Goal: Information Seeking & Learning: Learn about a topic

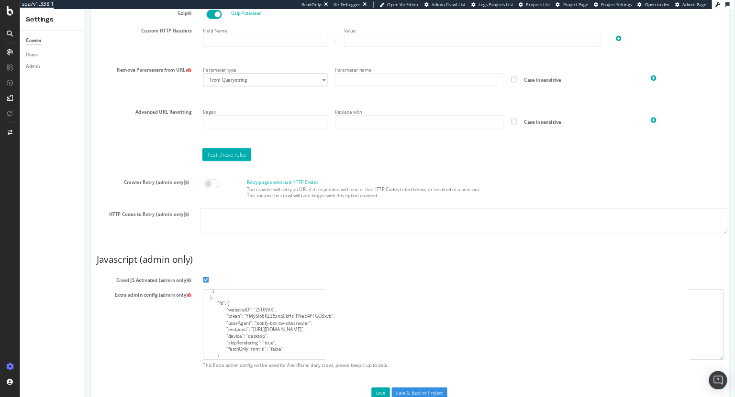
scroll to position [666, 0]
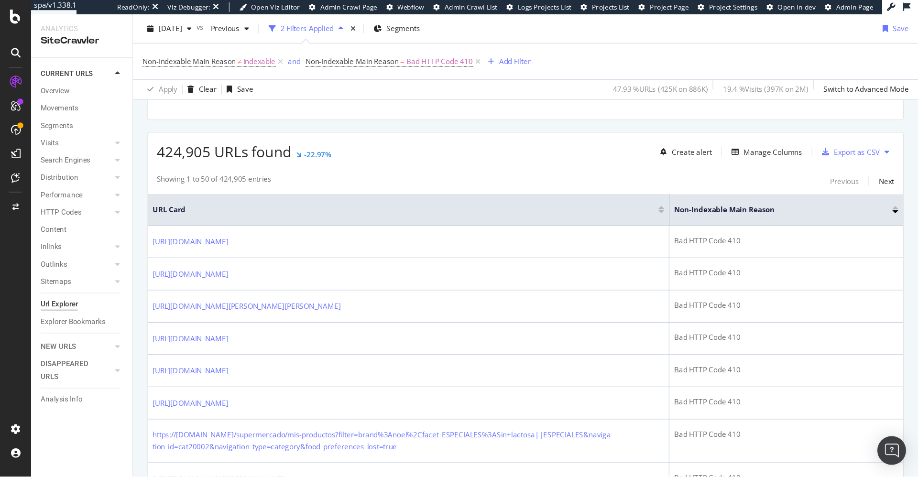
scroll to position [206, 0]
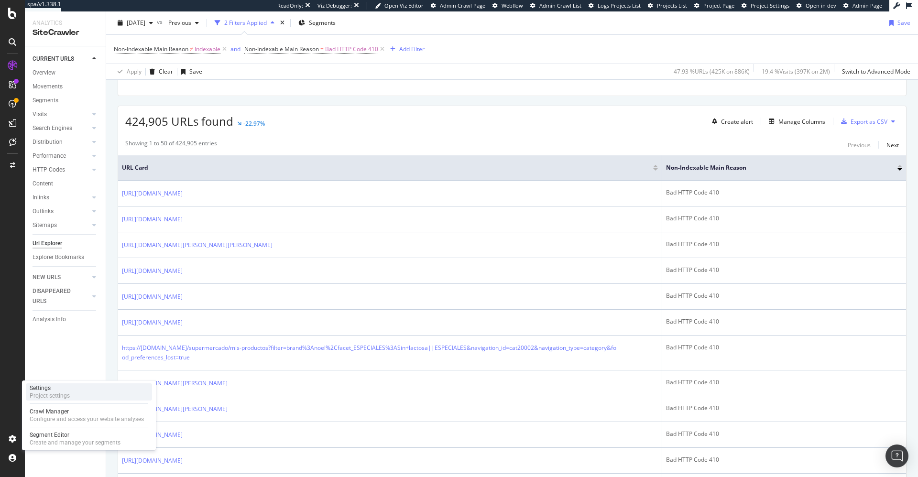
click at [61, 336] on div "Project settings" at bounding box center [50, 396] width 40 height 8
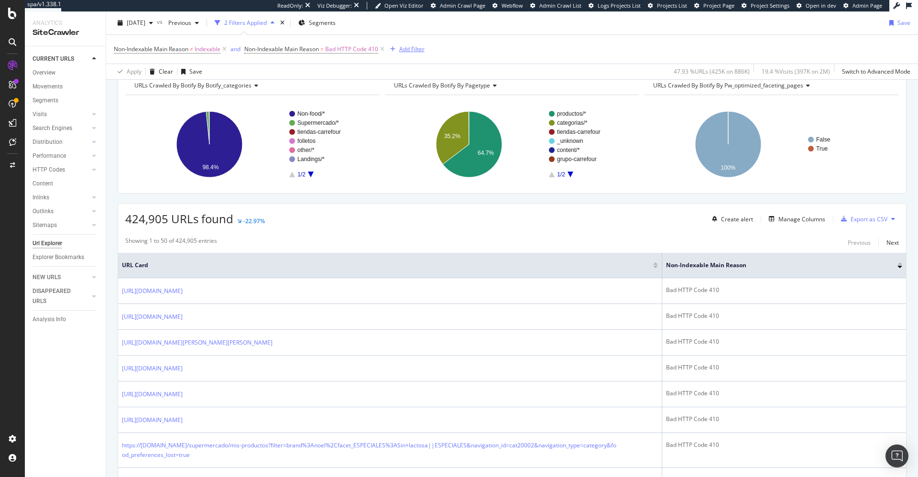
click at [410, 50] on div "Add Filter" at bounding box center [411, 49] width 25 height 8
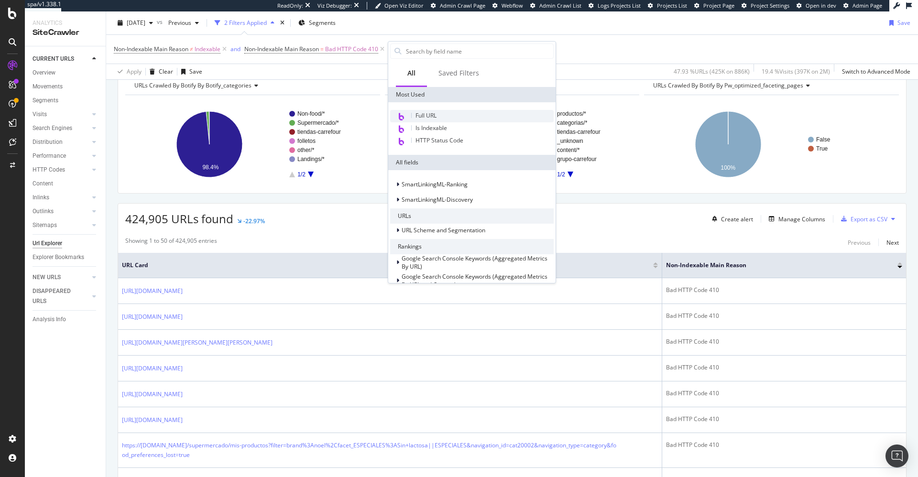
click at [418, 120] on span "Full URL" at bounding box center [426, 115] width 21 height 8
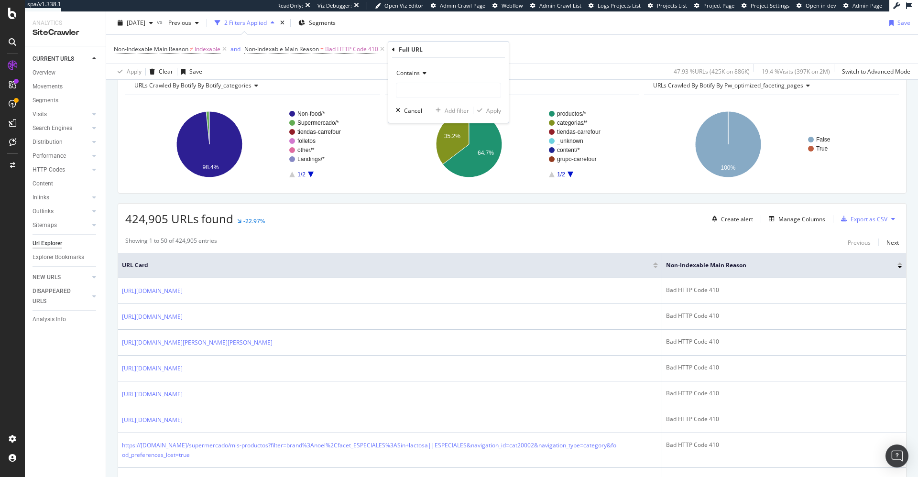
click at [410, 72] on span "Contains" at bounding box center [407, 73] width 23 height 8
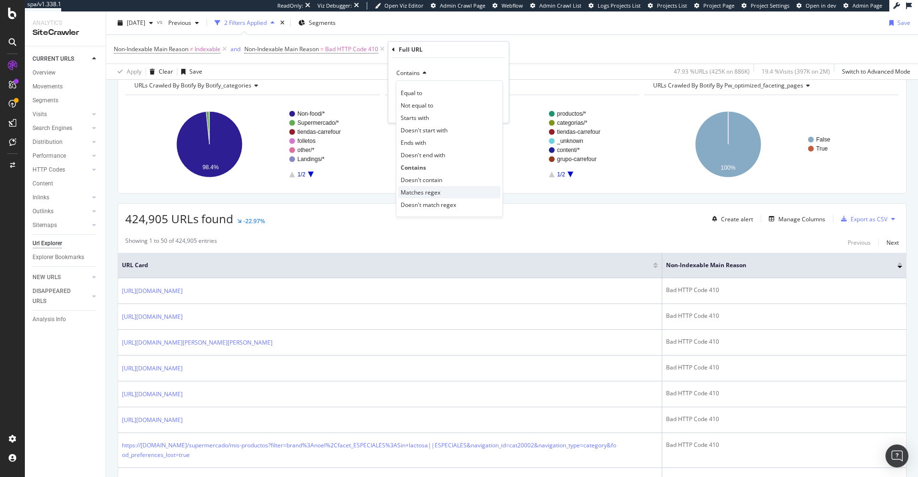
click at [425, 189] on span "Matches regex" at bounding box center [421, 192] width 40 height 8
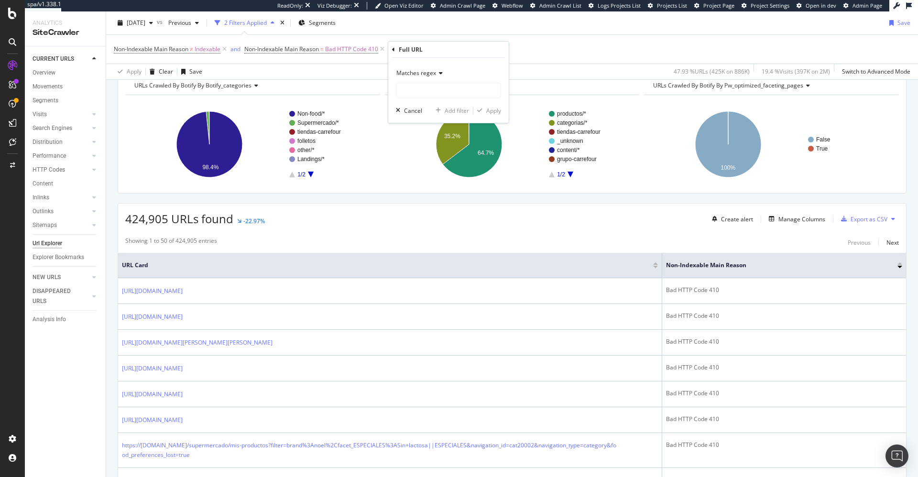
click at [442, 101] on div "Matches regex Cancel Add filter Apply" at bounding box center [448, 90] width 121 height 65
click at [444, 96] on input "text" at bounding box center [448, 90] width 104 height 15
paste input "/(F|N)-\w+(Z\w+){2,}/c"
type input "/(F|N)-\w+(Z\w+){2,}/c"
click at [489, 110] on div "Apply" at bounding box center [493, 111] width 15 height 8
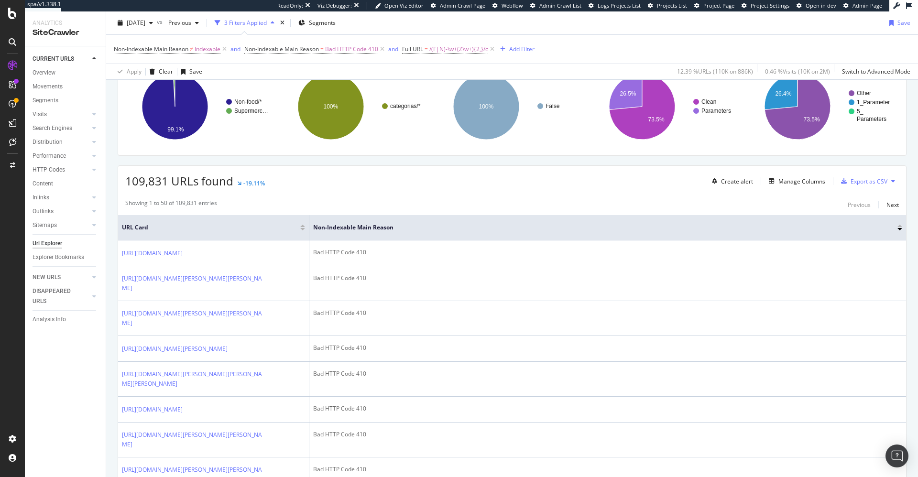
scroll to position [98, 0]
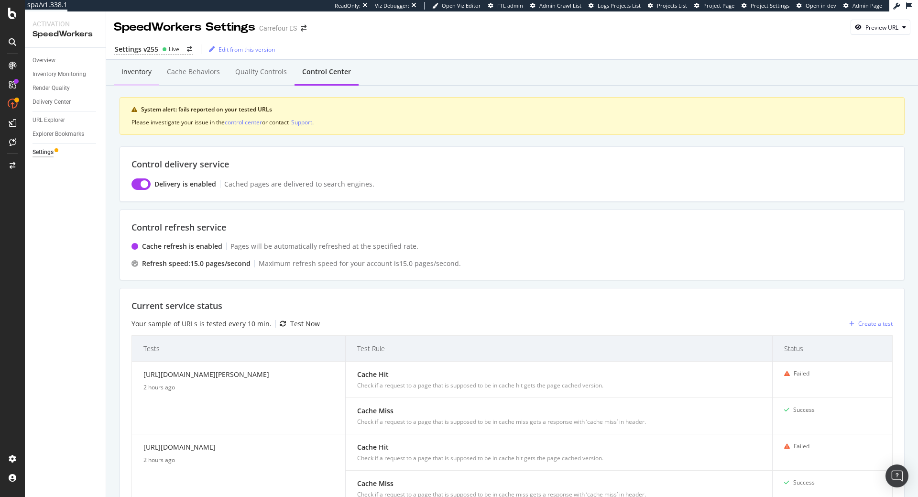
click at [148, 71] on div "Inventory" at bounding box center [136, 72] width 30 height 10
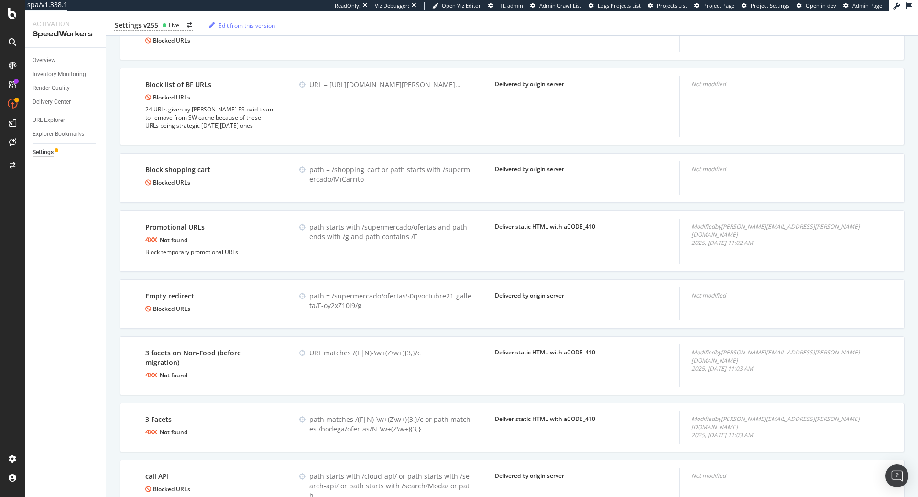
scroll to position [872, 0]
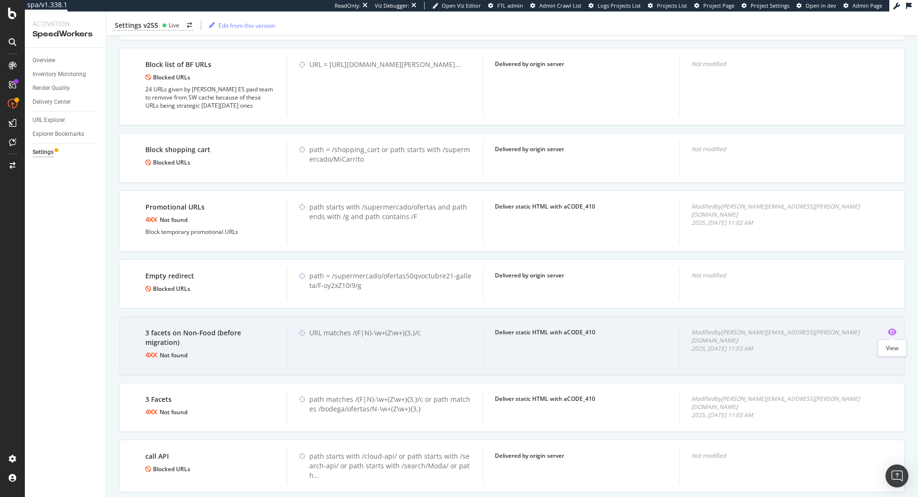
click at [891, 331] on icon "eye" at bounding box center [892, 332] width 9 height 8
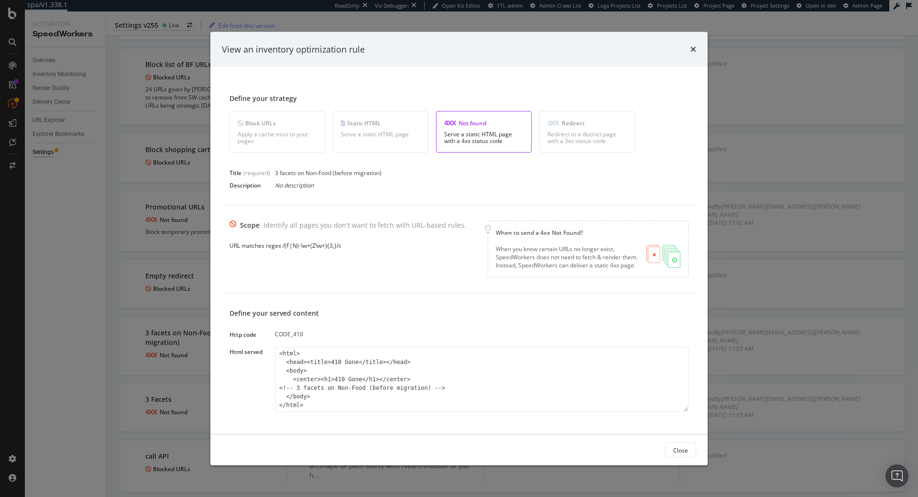
scroll to position [4, 0]
drag, startPoint x: 345, startPoint y: 244, endPoint x: 281, endPoint y: 243, distance: 64.1
click at [281, 243] on div "URL matches regex /(F|N)-\w+(Z\w+){3,}/c" at bounding box center [348, 242] width 237 height 8
copy div "/(F|N)-\w+(Z\w+){3,}/c"
click at [371, 256] on div "Scope Identify all pages you don't want to fetch with URL-based rules. URL matc…" at bounding box center [459, 245] width 459 height 57
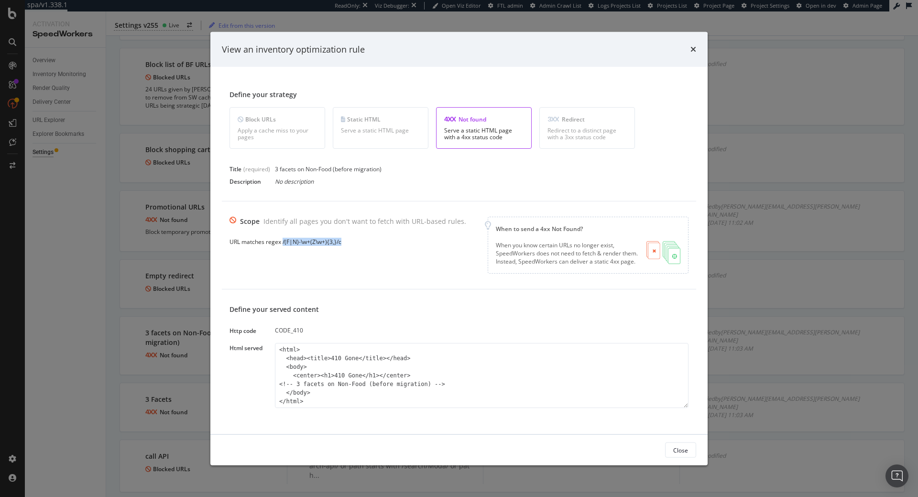
drag, startPoint x: 343, startPoint y: 242, endPoint x: 283, endPoint y: 246, distance: 60.4
click at [283, 246] on div "URL matches regex /(F|N)-\w+(Z\w+){3,}/c" at bounding box center [348, 242] width 237 height 8
click at [348, 240] on div "URL matches regex /(F|N)-\w+(Z\w+){3,}/c" at bounding box center [348, 242] width 237 height 8
drag, startPoint x: 347, startPoint y: 244, endPoint x: 282, endPoint y: 243, distance: 65.0
click at [282, 243] on div "URL matches regex /(F|N)-\w+(Z\w+){3,}/c" at bounding box center [348, 242] width 237 height 8
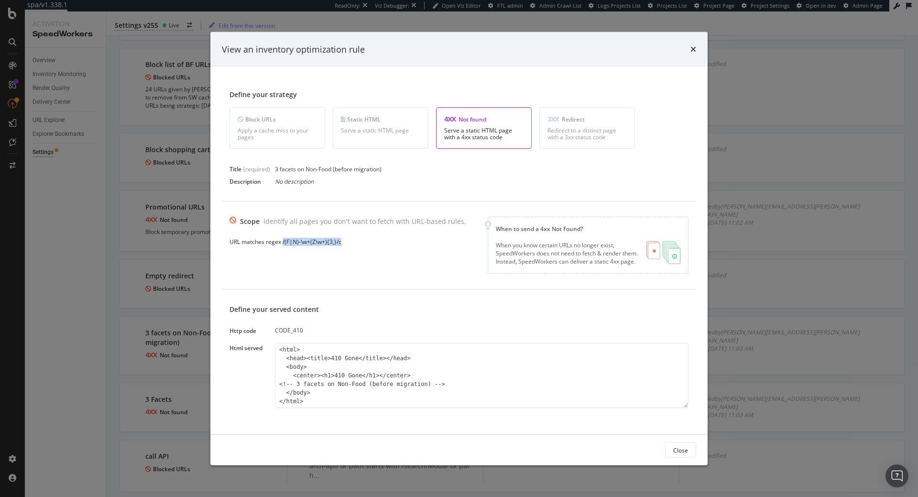
copy div "/(F|N)-\w+(Z\w+){3,}/c"
click at [428, 287] on div "Scope Identify all pages you don't want to fetch with URL-based rules. URL matc…" at bounding box center [459, 245] width 474 height 88
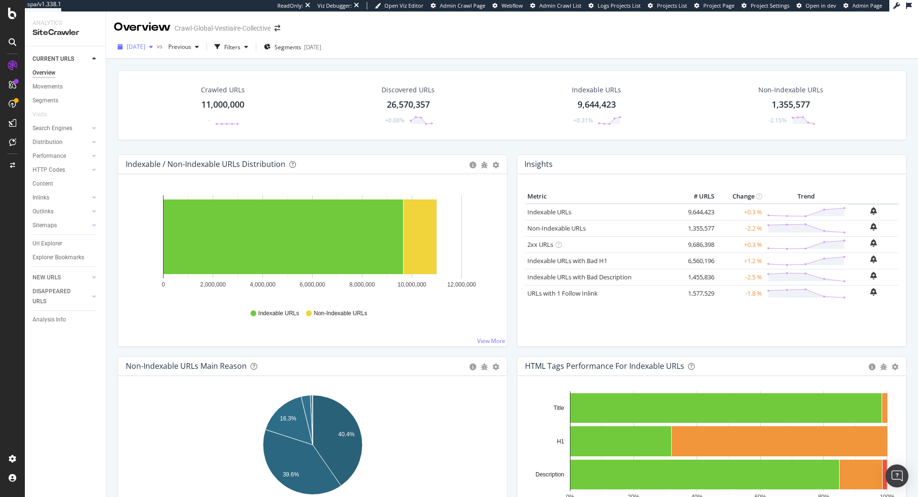
click at [145, 48] on span "[DATE]" at bounding box center [136, 47] width 19 height 8
click at [178, 110] on div "2025 Sep. 2nd 11.0M URLs" at bounding box center [184, 117] width 129 height 14
click at [145, 44] on span "2025 Sep. 2nd" at bounding box center [136, 47] width 19 height 8
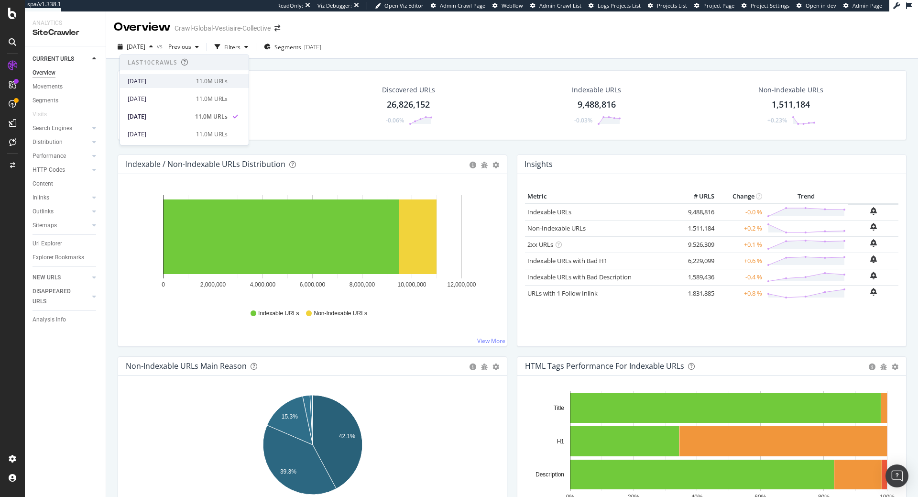
click at [166, 82] on div "2025 Oct. 1st" at bounding box center [159, 81] width 63 height 9
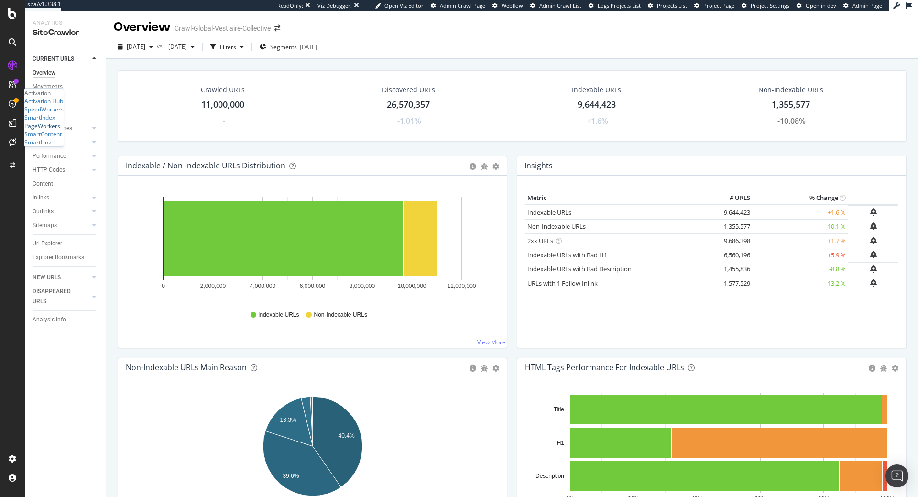
click at [55, 130] on div "PageWorkers" at bounding box center [42, 126] width 36 height 8
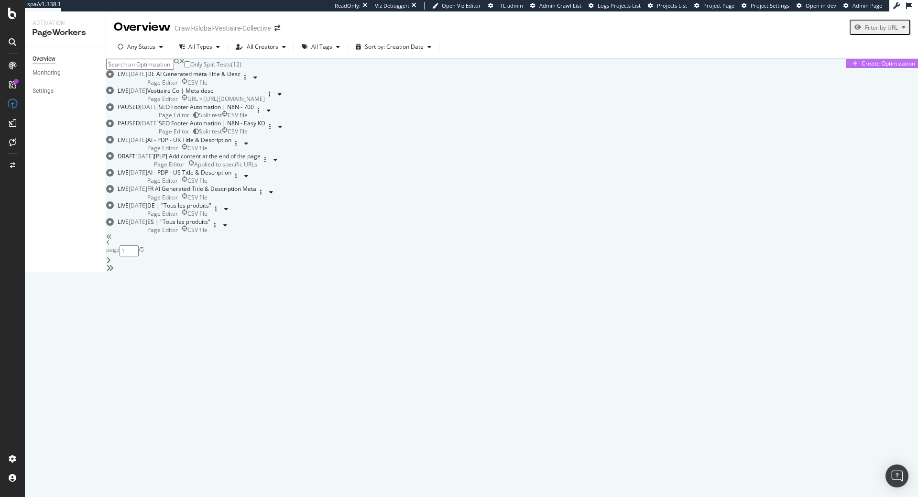
click at [869, 67] on div "Create Optimization" at bounding box center [889, 63] width 54 height 8
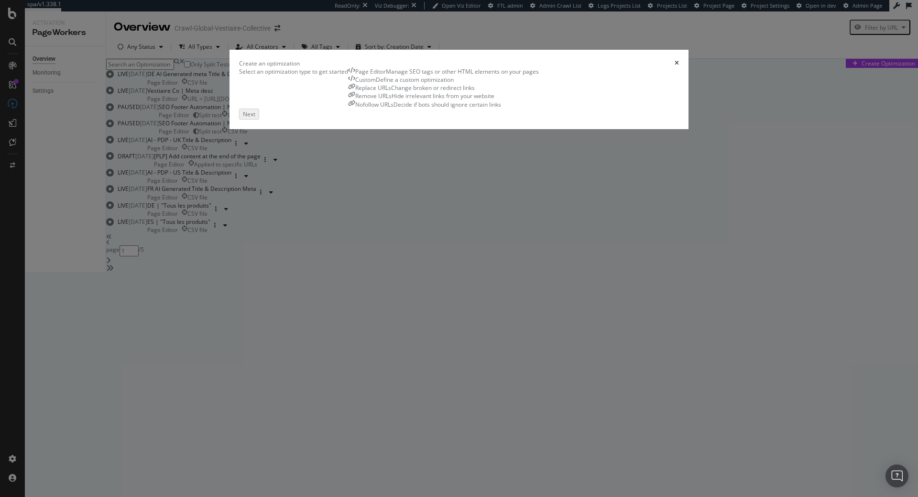
click at [679, 66] on icon "times" at bounding box center [677, 63] width 4 height 6
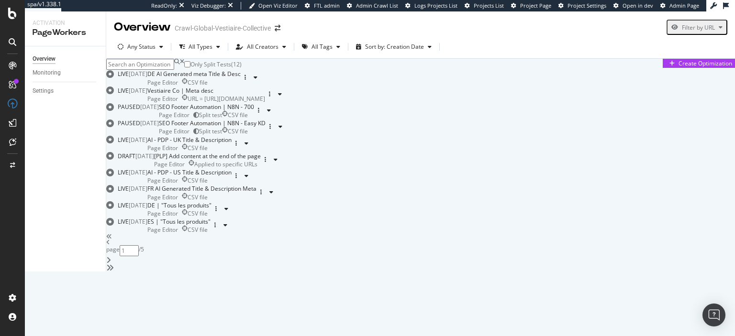
click at [456, 91] on div "Only Split Tests ( 12 ) Create Optimization LIVE 29 Jul. 2025 DE AI Generated m…" at bounding box center [420, 165] width 628 height 213
click at [241, 86] on div "DE AI Generated meta Title & Desc Page Editor CSV file" at bounding box center [193, 78] width 93 height 16
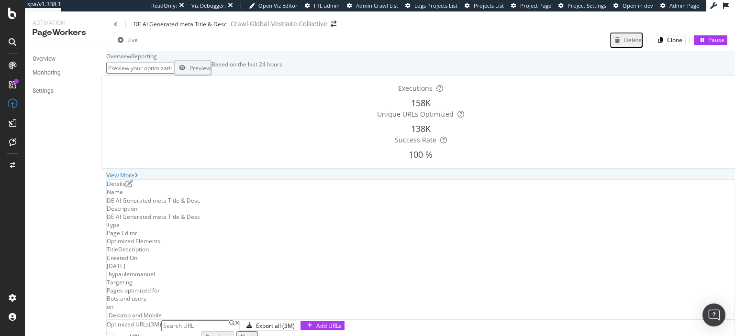
click at [115, 26] on icon at bounding box center [116, 25] width 4 height 6
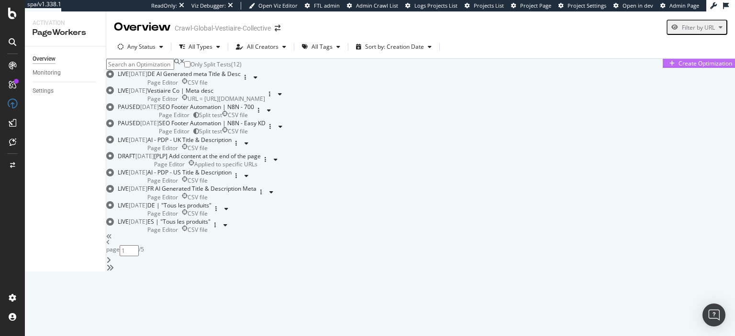
click at [678, 67] on div "Create Optimization" at bounding box center [705, 63] width 54 height 8
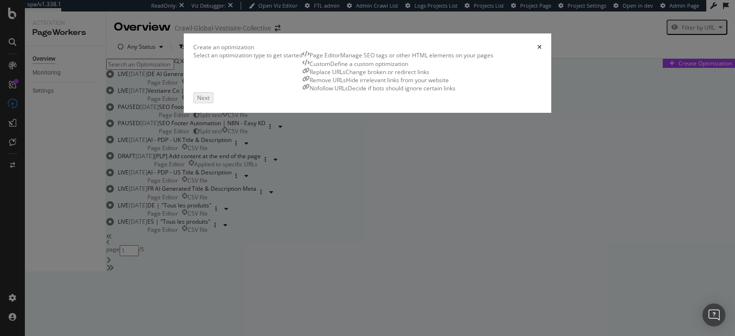
click at [340, 59] on div "Manage SEO tags or other HTML elements on your pages" at bounding box center [416, 55] width 153 height 8
click at [209, 101] on div "Next" at bounding box center [202, 97] width 12 height 8
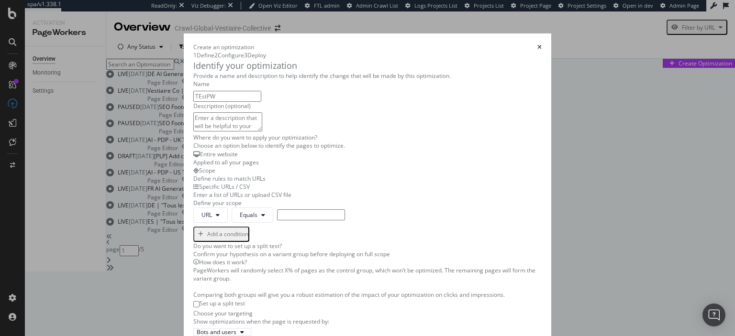
scroll to position [82, 0]
type input "TEstPW"
click at [193, 166] on div "Entire website Applied to all your pages" at bounding box center [367, 158] width 348 height 16
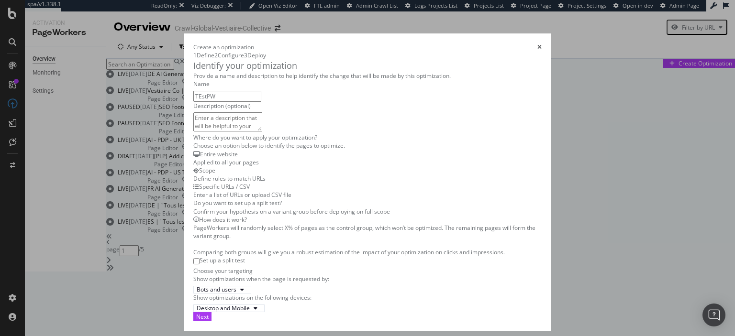
click at [193, 166] on div "Scope Define rules to match URLs" at bounding box center [367, 174] width 348 height 16
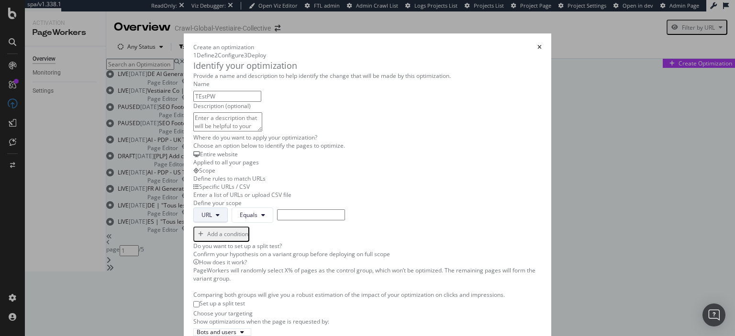
click at [193, 223] on button "URL" at bounding box center [210, 215] width 34 height 15
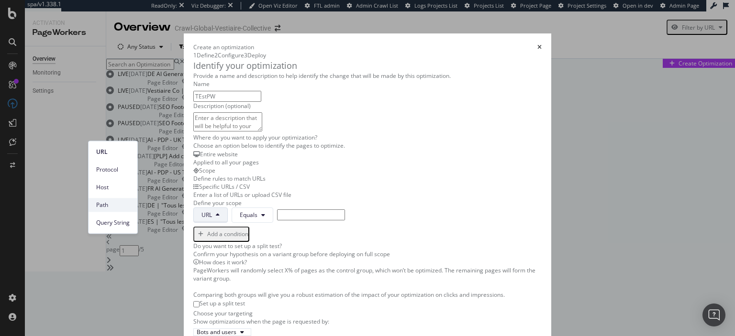
click at [107, 206] on span "Path" at bounding box center [112, 205] width 33 height 9
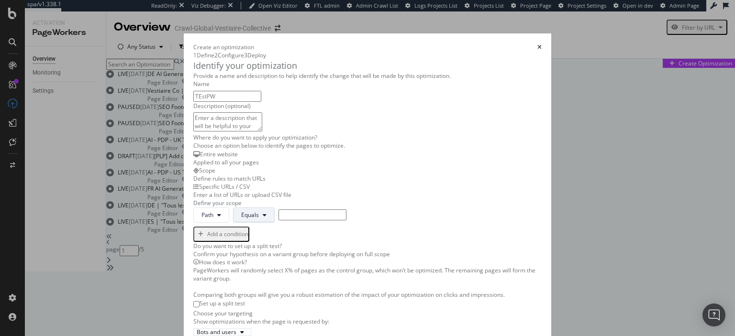
click at [233, 223] on button "Equals" at bounding box center [254, 215] width 42 height 15
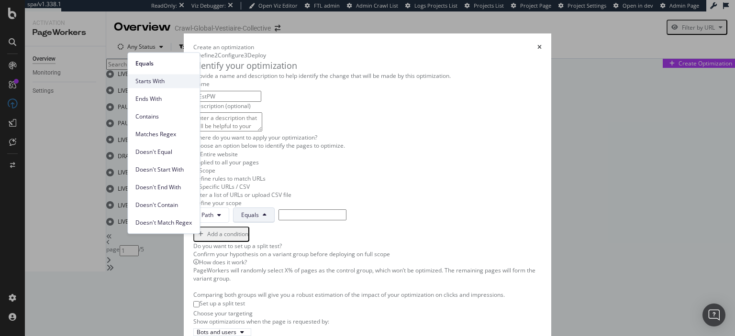
click at [167, 78] on span "Starts With" at bounding box center [163, 81] width 56 height 9
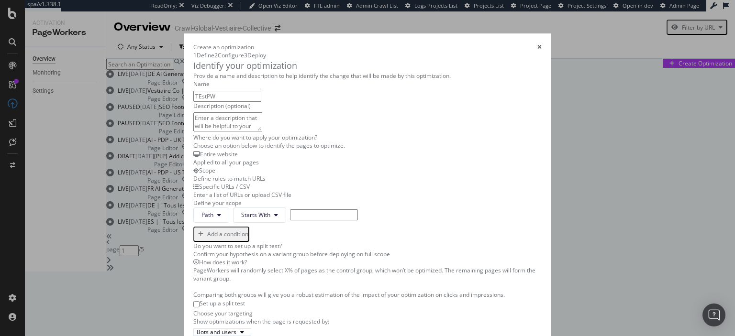
click at [290, 220] on input "modal" at bounding box center [324, 214] width 68 height 11
paste input "c/"
type input "/c/"
click at [193, 301] on input "modal" at bounding box center [196, 304] width 6 height 6
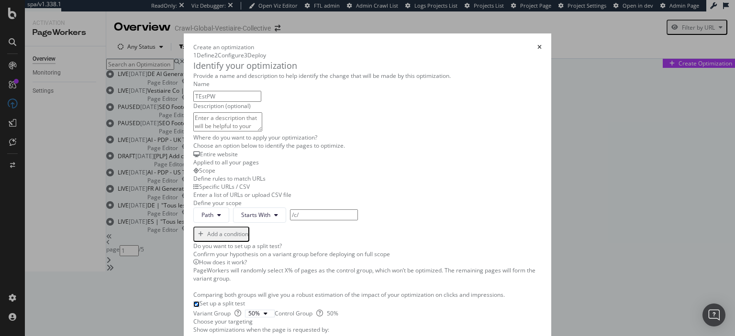
click at [193, 301] on input "modal" at bounding box center [196, 304] width 6 height 6
click at [263, 311] on icon "modal" at bounding box center [265, 314] width 4 height 6
click at [152, 201] on div "90%" at bounding box center [146, 205] width 11 height 8
click at [193, 301] on input "modal" at bounding box center [196, 304] width 6 height 6
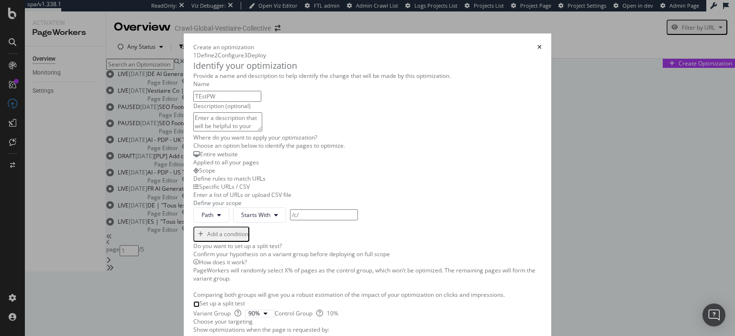
checkbox input "false"
click at [197, 329] on div "Bots and users" at bounding box center [222, 332] width 51 height 6
click at [193, 318] on div "Show optimizations when the page is requested by: Bots and users" at bounding box center [367, 327] width 348 height 19
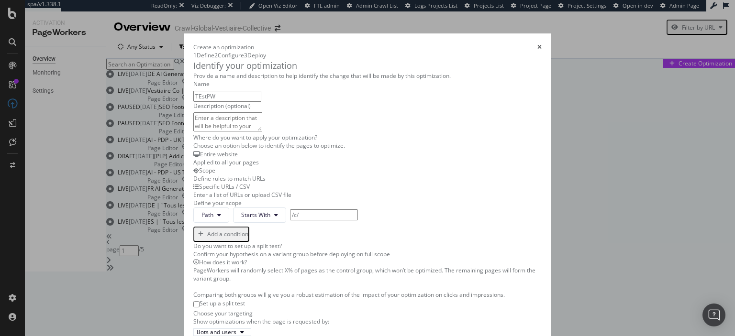
scroll to position [113, 0]
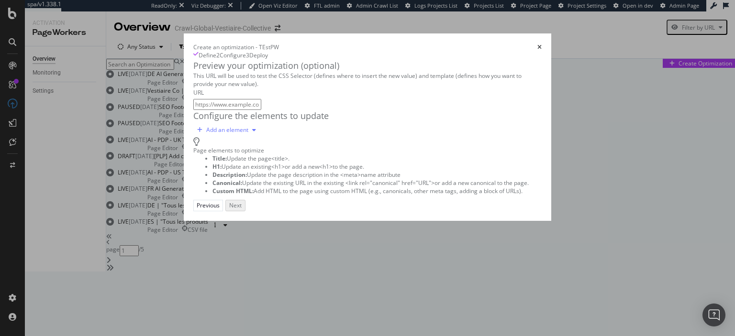
click at [248, 133] on div "modal" at bounding box center [253, 130] width 11 height 6
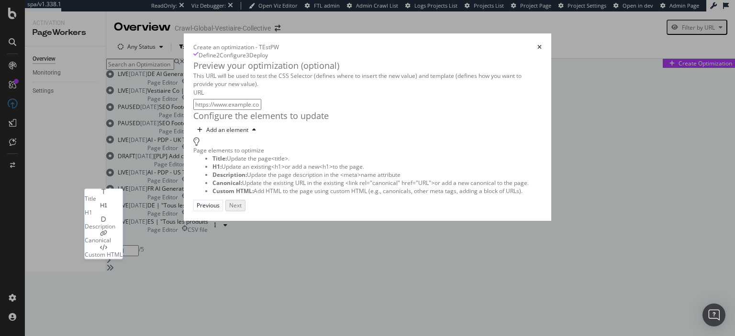
click at [122, 202] on div "Title" at bounding box center [104, 196] width 38 height 14
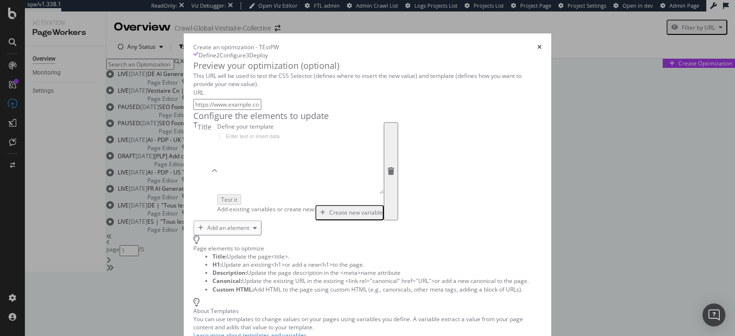
scroll to position [33, 0]
click at [217, 207] on div "modal" at bounding box center [318, 170] width 202 height 74
type textarea "Hello world"
click at [193, 98] on div "Preview your optimization (optional) This URL will be used to test the CSS Sele…" at bounding box center [367, 148] width 348 height 176
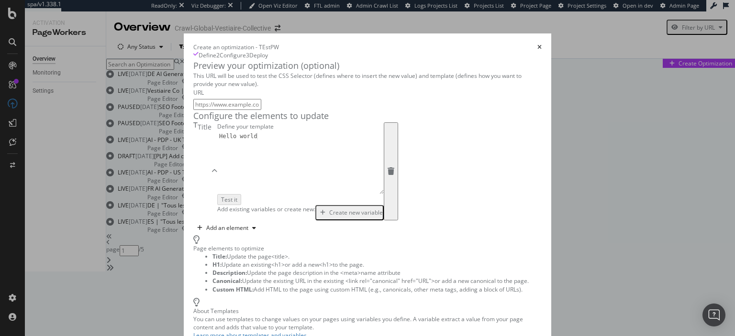
click at [193, 99] on input "modal" at bounding box center [227, 104] width 68 height 11
paste input "https://fr.vestiairecollective.com/c/shop-by-category-11792/?personalized=1&sor…"
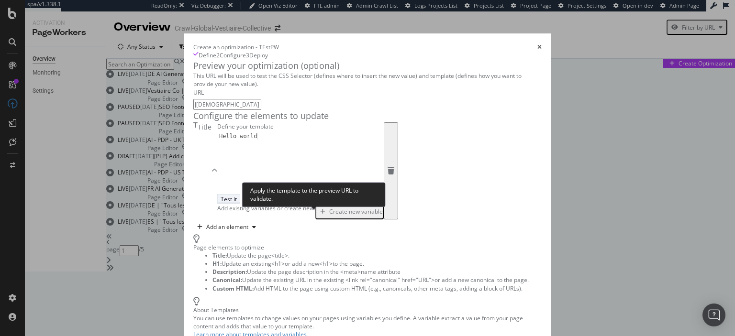
type input "https://fr.vestiairecollective.com/c/shop-by-category-11792/?personalized=1&sor…"
click at [237, 203] on div "Test it" at bounding box center [228, 199] width 16 height 8
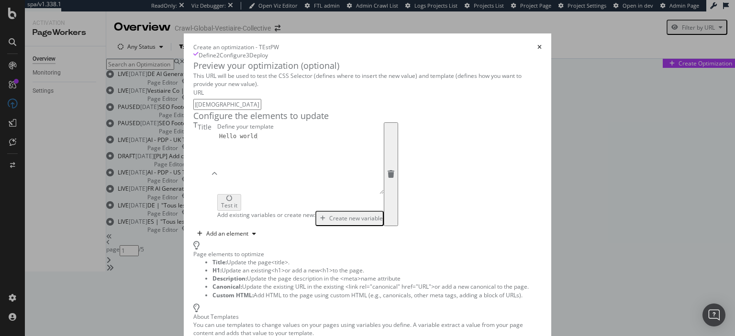
scroll to position [47, 0]
click at [226, 199] on div "Hello world" at bounding box center [318, 170] width 202 height 74
type textarea "<% if %>"
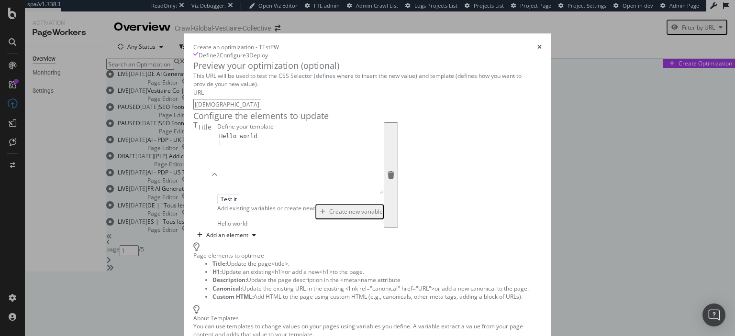
click at [329, 216] on div "Create new variable" at bounding box center [356, 212] width 54 height 8
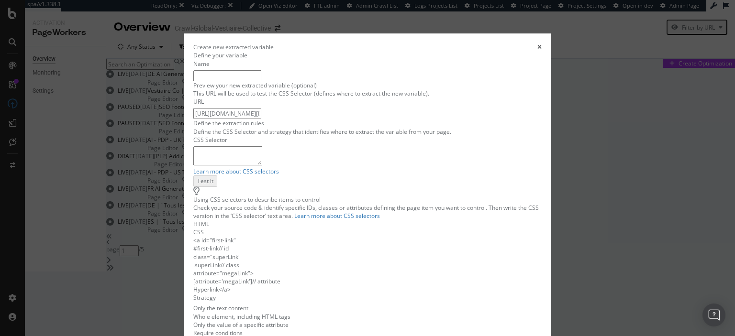
click at [234, 165] on textarea "modal" at bounding box center [227, 155] width 69 height 19
click at [259, 81] on input "modal" at bounding box center [227, 75] width 68 height 11
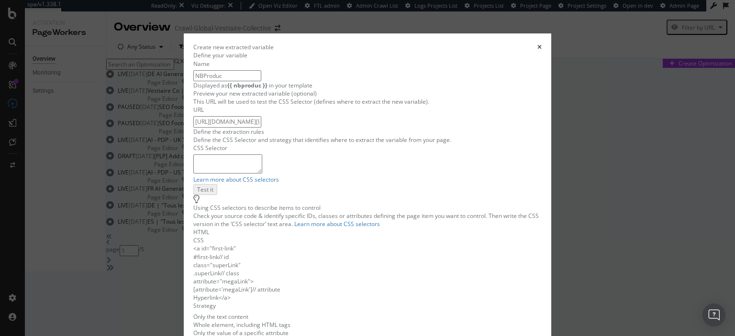
scroll to position [110, 0]
type input "NBProduc"
click at [262, 161] on textarea "modal" at bounding box center [227, 163] width 69 height 19
paste textarea "catalog-title-block_catalogTitleBlock__resultsText__3w6dS"
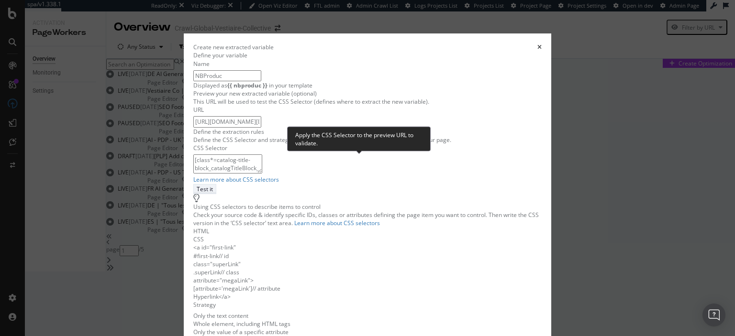
type textarea "[class*=catalog-title-block_catalogTitleBlock__resultsText__]"
click at [216, 184] on button "Test it" at bounding box center [204, 189] width 23 height 10
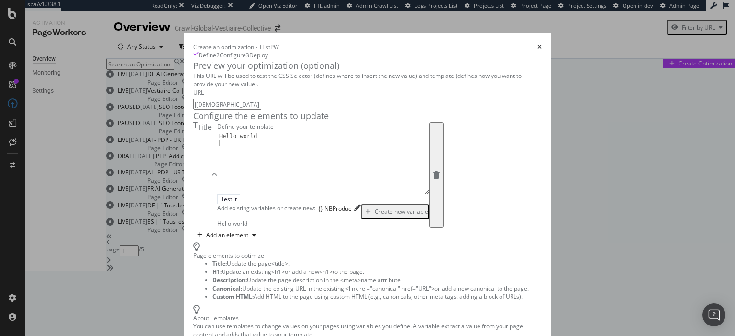
click at [217, 194] on div "Hello world" at bounding box center [323, 170] width 212 height 74
type textarea "Hello world"
click at [318, 213] on div "{} NBProduc" at bounding box center [334, 209] width 33 height 8
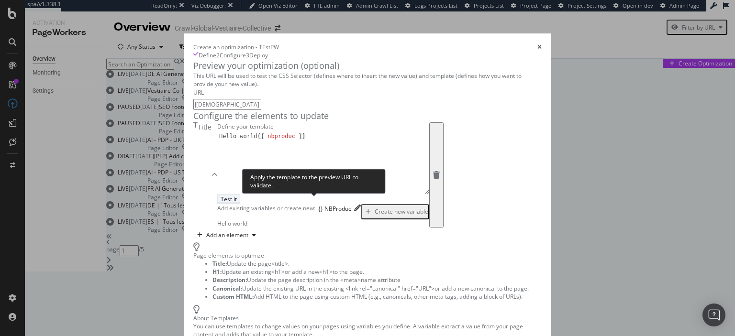
click at [237, 203] on div "Test it" at bounding box center [228, 199] width 16 height 8
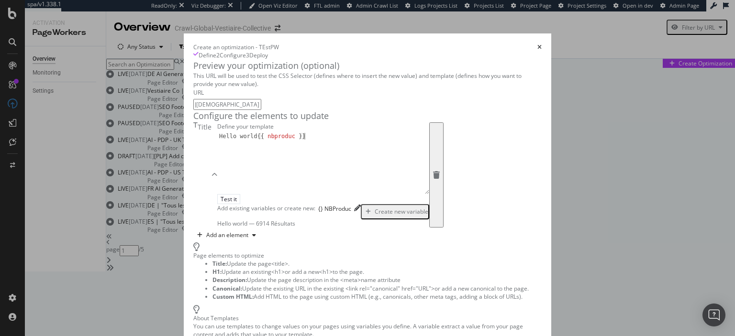
click at [217, 183] on div "Hello world {{ nbproduc }}" at bounding box center [323, 170] width 212 height 74
click at [193, 99] on input "https://fr.vestiairecollective.com/c/shop-by-category-11792/?personalized=1&sor…" at bounding box center [227, 104] width 68 height 11
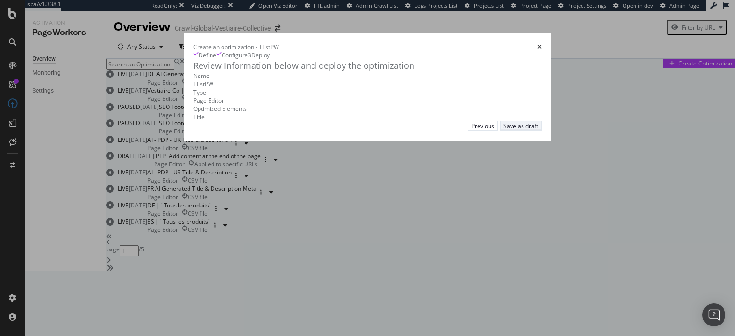
click at [538, 130] on div "Save as draft" at bounding box center [520, 126] width 35 height 8
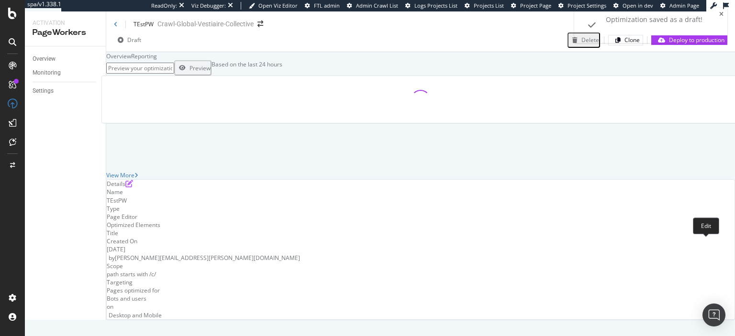
click at [133, 187] on icon "pen-to-square" at bounding box center [129, 184] width 8 height 8
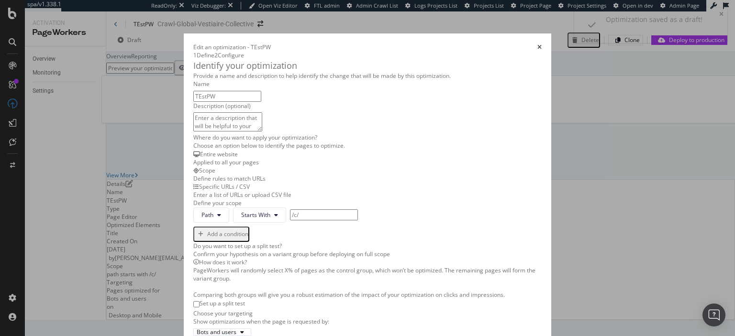
scroll to position [130, 0]
click at [194, 228] on div "Add a condition" at bounding box center [221, 234] width 54 height 12
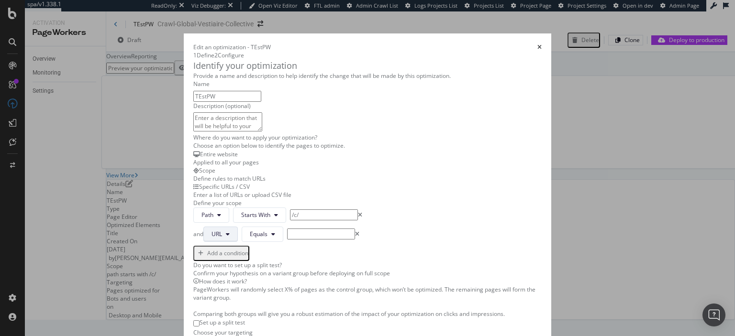
click at [211, 230] on span "URL" at bounding box center [216, 234] width 11 height 8
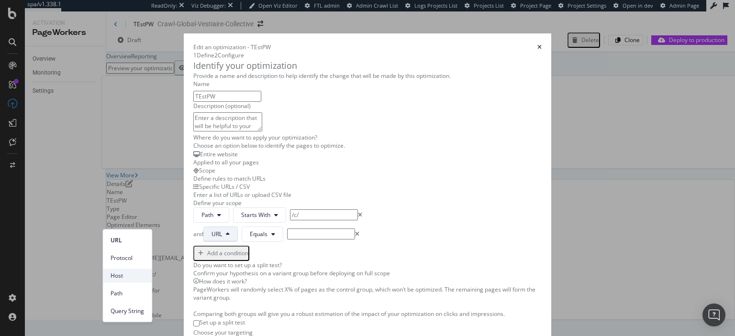
click at [120, 280] on span "Host" at bounding box center [126, 276] width 33 height 9
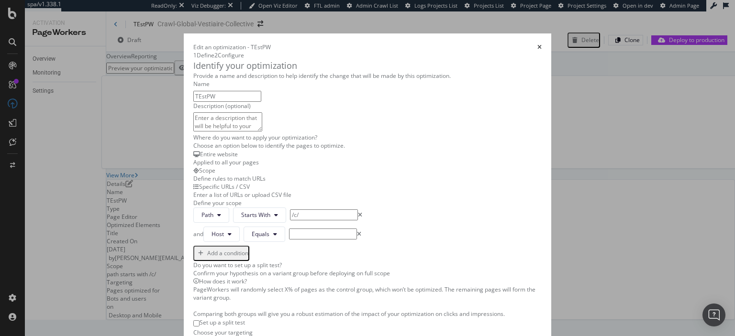
click at [289, 229] on input "modal" at bounding box center [323, 234] width 68 height 11
type input "staging"
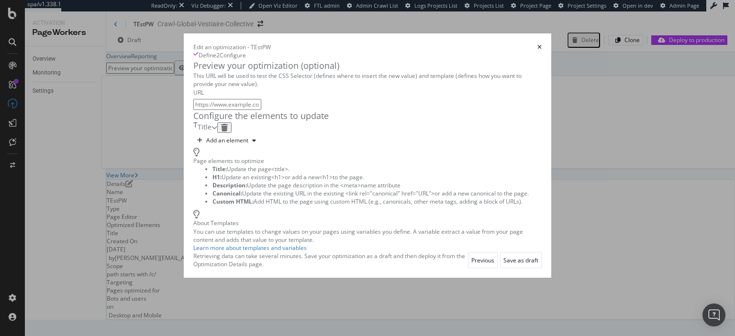
click at [217, 133] on div "modal" at bounding box center [214, 127] width 6 height 11
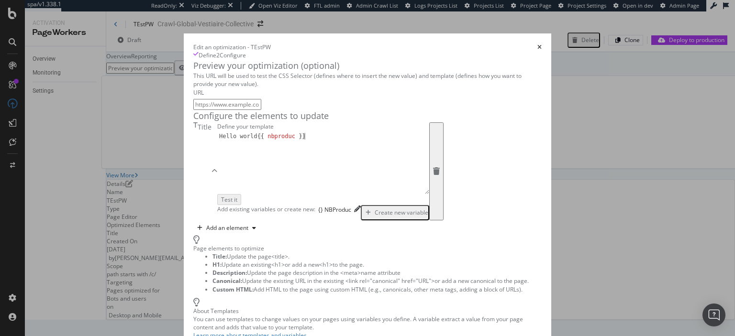
click at [217, 207] on div "Hello world {{ nbproduc }}" at bounding box center [323, 170] width 212 height 74
click at [193, 235] on div "Add an element" at bounding box center [226, 228] width 66 height 14
click at [111, 220] on div "H1" at bounding box center [104, 224] width 38 height 8
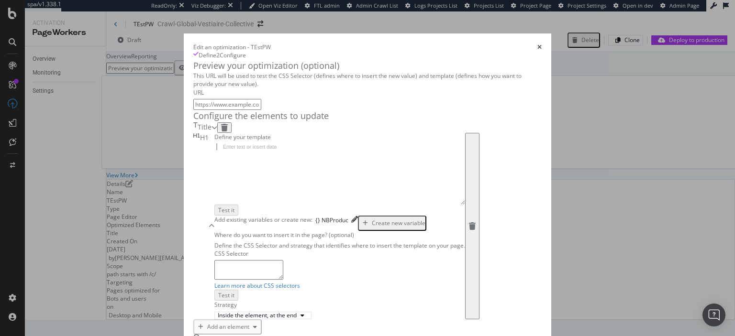
click at [214, 217] on div "modal" at bounding box center [339, 180] width 251 height 74
type textarea "My best H1 forever"
click at [206, 324] on div "Add an element" at bounding box center [227, 327] width 42 height 6
click at [119, 263] on div "Custom HTML" at bounding box center [104, 266] width 38 height 8
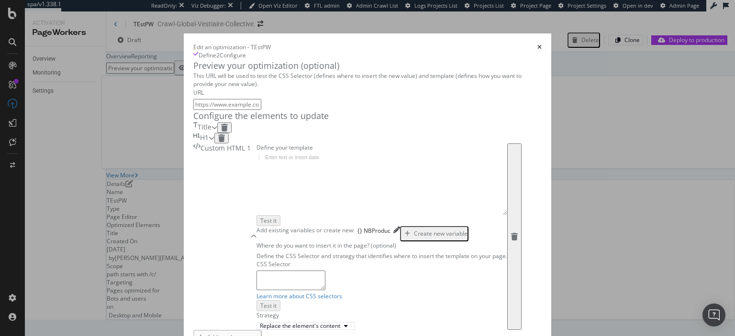
scroll to position [104, 0]
click at [256, 199] on div "modal" at bounding box center [381, 191] width 251 height 74
type textarea "<p> Long text </p>"
click at [256, 271] on textarea "modal" at bounding box center [290, 280] width 69 height 19
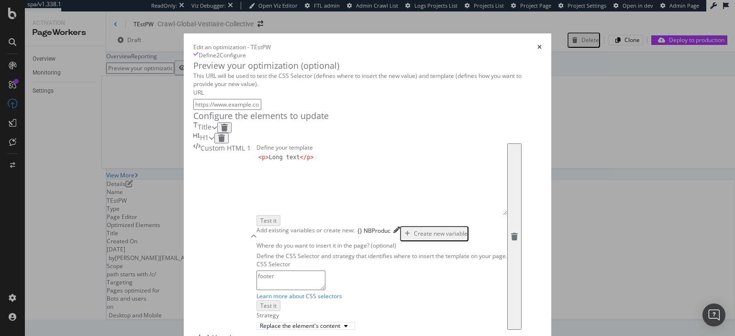
scroll to position [254, 0]
type textarea "footer"
click at [260, 323] on div "Replace the element's content" at bounding box center [306, 326] width 92 height 6
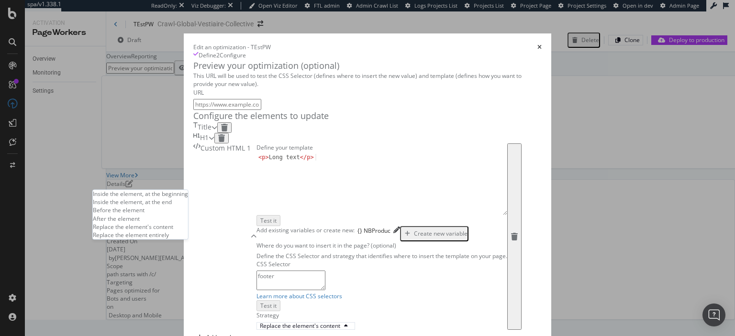
click at [164, 215] on div "After the element" at bounding box center [140, 219] width 95 height 8
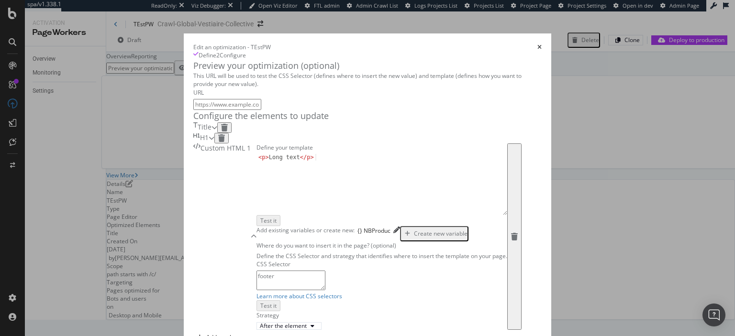
scroll to position [101, 0]
click at [256, 197] on div "< p > Long text </ p >" at bounding box center [381, 191] width 251 height 74
click at [256, 188] on div "< p > Long text </ p >" at bounding box center [381, 191] width 251 height 74
paste textarea "catalog-title-block_catalogTitleBlock__resultsText__3w6dS"
paste textarea "{% endfor %}"
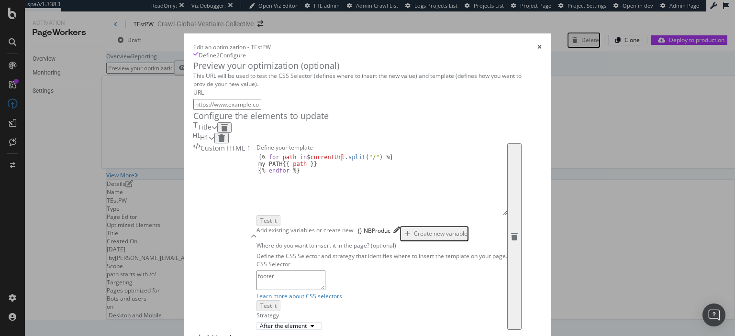
click at [256, 178] on div "{% for path in $ currentUrl . split ( "/" ) %} my PATH {{ path }} {% endfor %}" at bounding box center [381, 191] width 251 height 74
type textarea "{% for path in $currentUrl.split("/") %}"
paste textarea "$currentUrl"
type textarea "$currentUrl"
click at [256, 182] on div "$currentUrl {% for path in $ currentUrl . split ( "/" ) %} my PATH {{ path }} {…" at bounding box center [381, 191] width 251 height 74
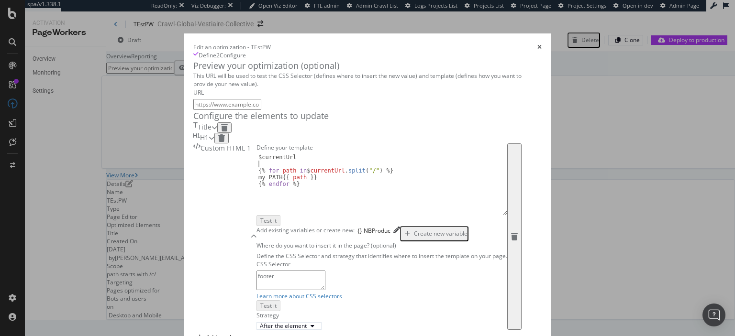
type textarea "$currentUrl"
type textarea "{% for path in $currentUrl.split("/") %}"
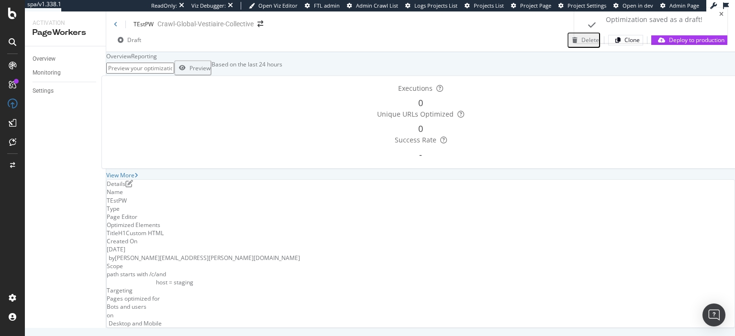
click at [117, 22] on div "TEstPW" at bounding box center [134, 24] width 40 height 8
click at [116, 27] on icon at bounding box center [116, 25] width 4 height 6
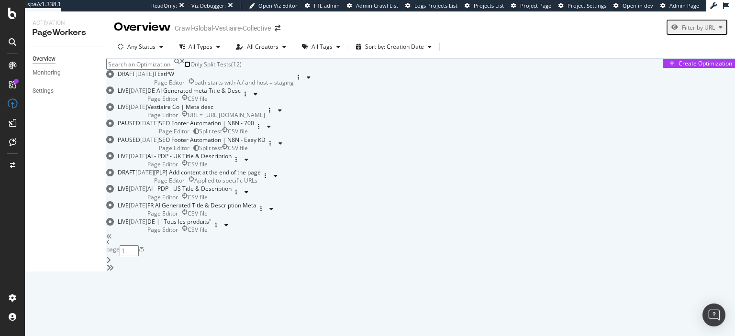
click at [190, 67] on input "checkbox" at bounding box center [187, 64] width 6 height 6
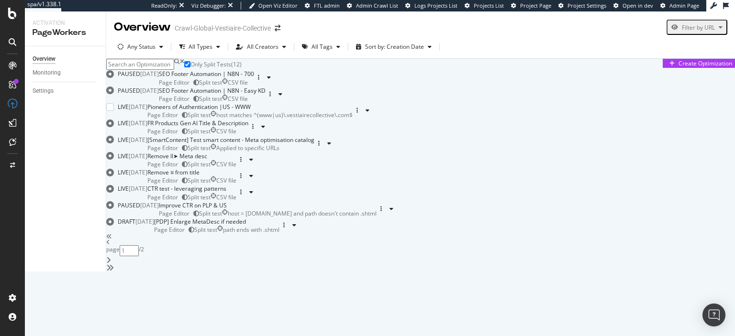
scroll to position [74, 0]
click at [248, 127] on div "FR Products Gen AI Title & Description" at bounding box center [197, 123] width 101 height 8
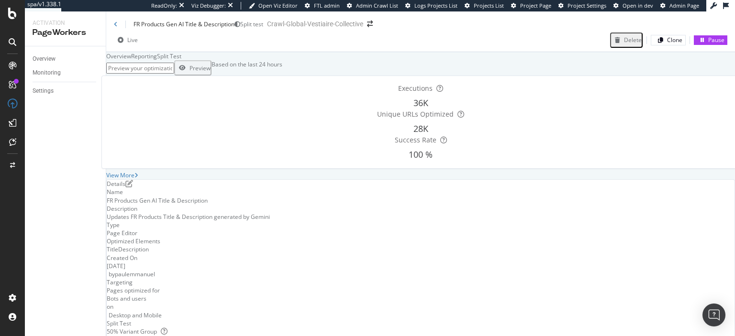
click at [181, 60] on div "Split Test" at bounding box center [169, 56] width 24 height 8
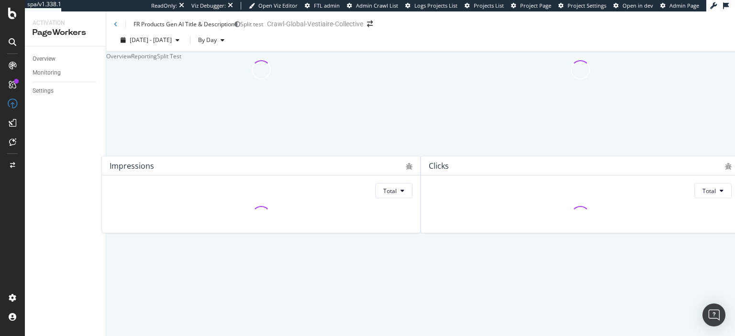
scroll to position [17, 0]
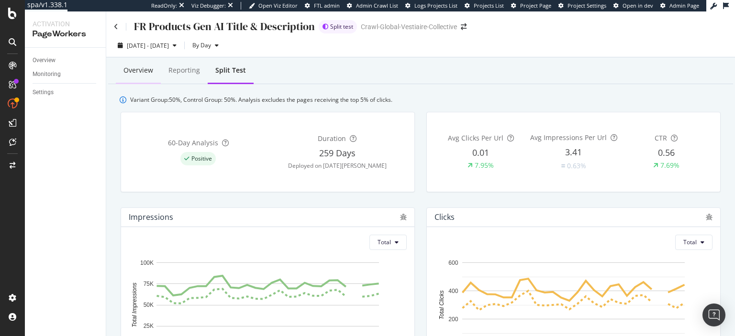
click at [135, 76] on div "Overview" at bounding box center [138, 71] width 45 height 26
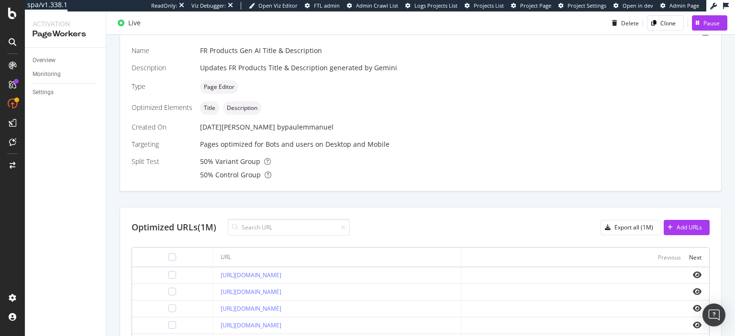
scroll to position [210, 0]
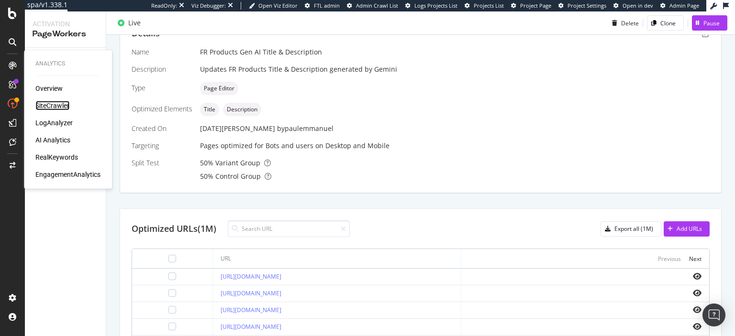
click at [46, 104] on div "SiteCrawler" at bounding box center [52, 106] width 34 height 10
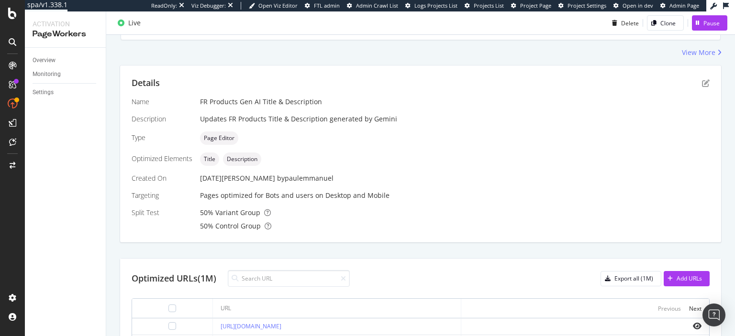
scroll to position [157, 0]
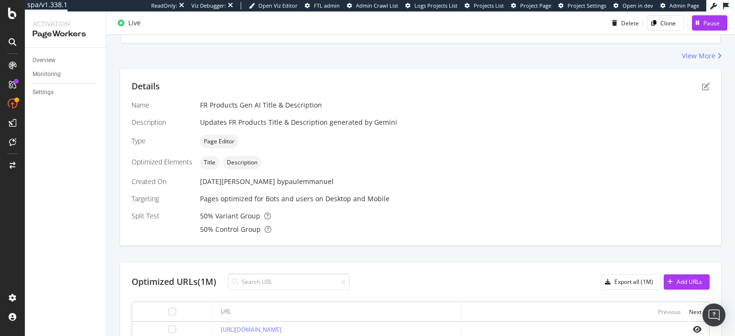
click at [199, 219] on div "Name FR Products Gen AI Title & Description Description Updates FR Products Tit…" at bounding box center [421, 167] width 578 height 134
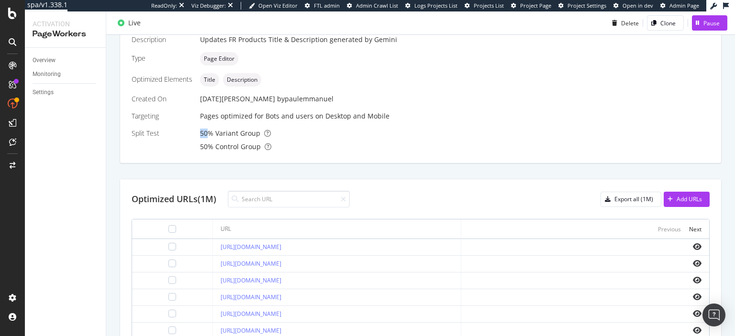
scroll to position [241, 0]
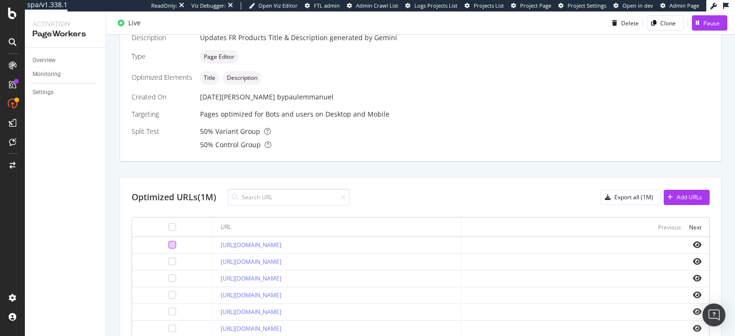
click at [168, 244] on div at bounding box center [172, 245] width 8 height 8
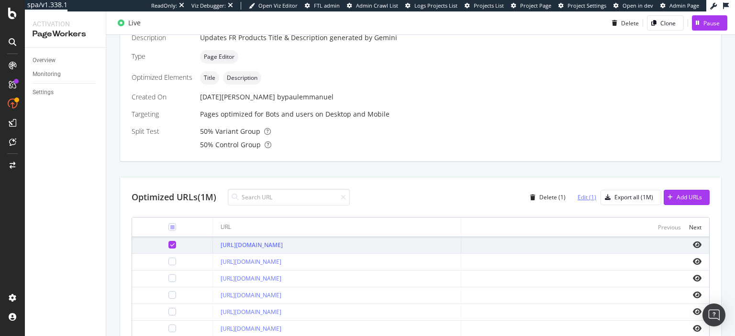
click at [588, 199] on div "Edit (1)" at bounding box center [586, 197] width 19 height 8
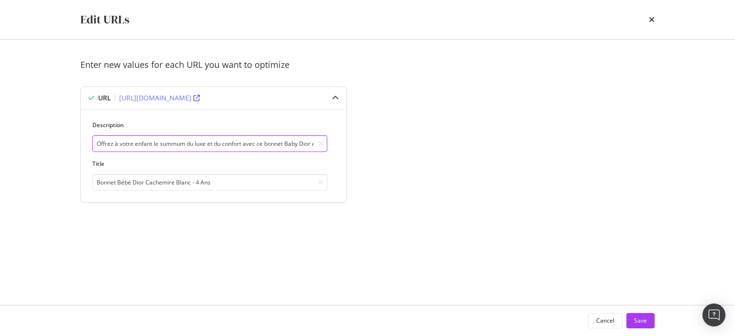
click at [298, 148] on input "Offrez à votre enfant le summum du luxe et du confort avec ce bonnet Baby Dior …" at bounding box center [209, 143] width 235 height 17
click at [651, 15] on div "times" at bounding box center [651, 19] width 6 height 16
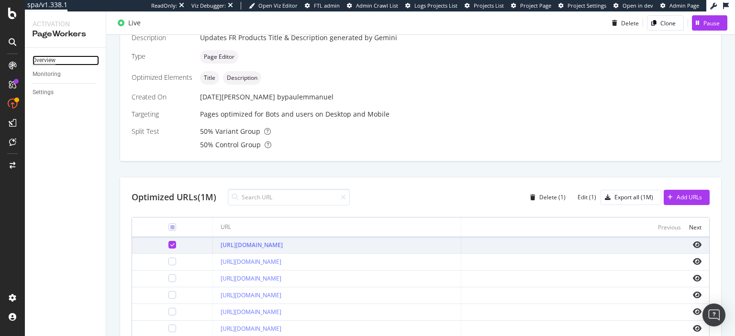
click at [45, 58] on div "Overview" at bounding box center [44, 60] width 23 height 10
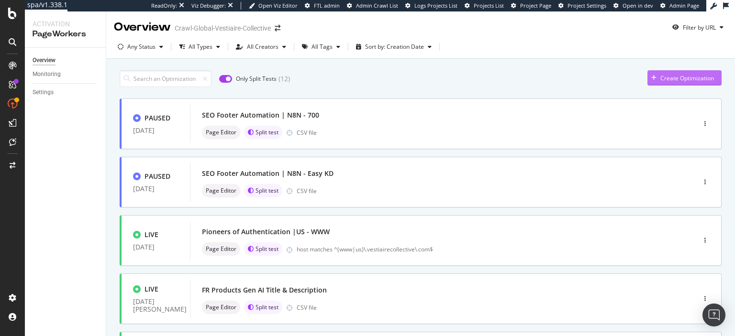
click at [662, 76] on div "Create Optimization" at bounding box center [687, 78] width 54 height 8
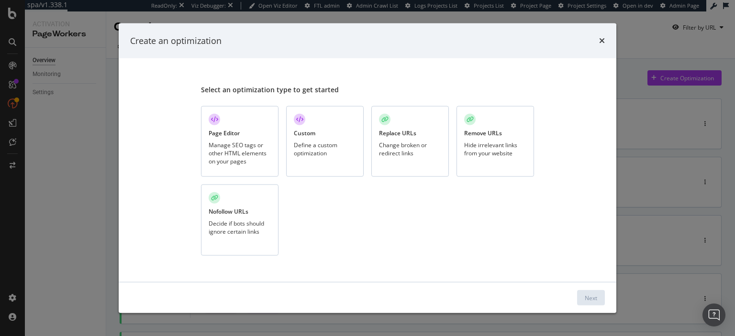
click at [260, 133] on div "Page Editor Manage SEO tags or other HTML elements on your pages" at bounding box center [239, 141] width 77 height 71
click at [591, 294] on div "Next" at bounding box center [590, 298] width 12 height 14
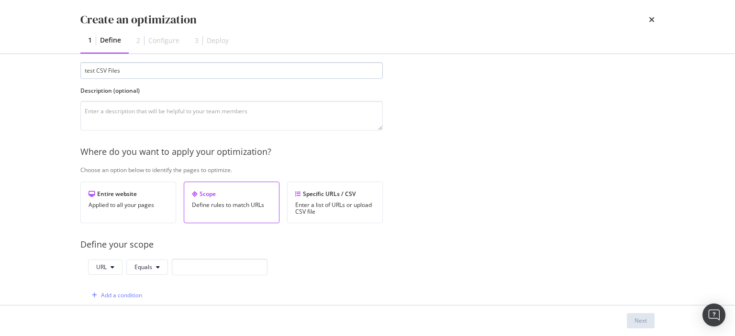
scroll to position [58, 0]
type input "test CSV Files"
click at [316, 199] on div "Specific URLs / CSV Enter a list of URLs or upload CSV file" at bounding box center [335, 202] width 96 height 42
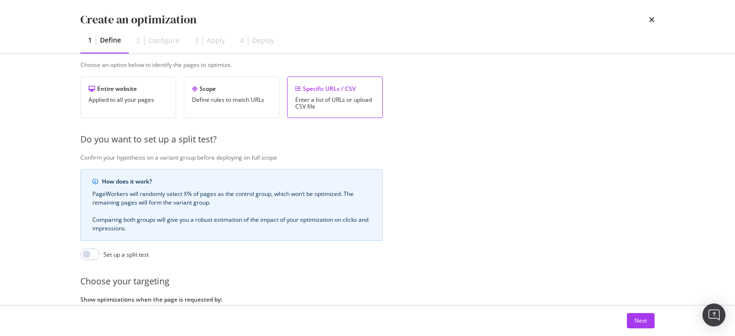
scroll to position [238, 0]
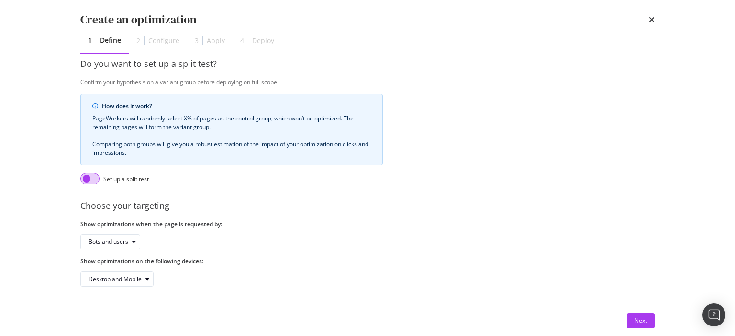
click at [92, 179] on input "modal" at bounding box center [89, 178] width 19 height 11
checkbox input "true"
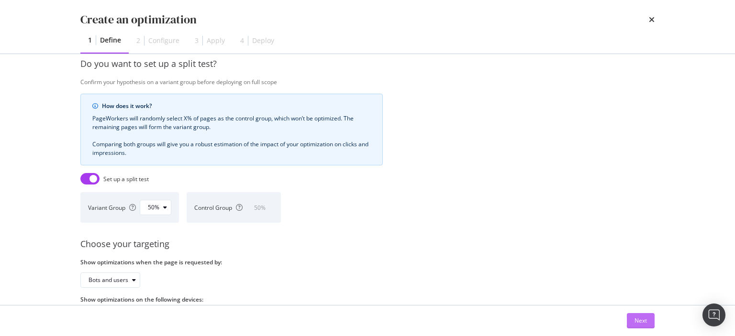
click at [632, 318] on button "Next" at bounding box center [640, 320] width 28 height 15
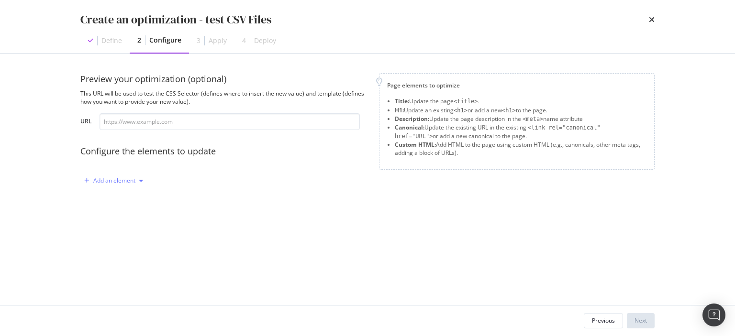
click at [120, 182] on div "Add an element" at bounding box center [114, 181] width 42 height 6
click at [111, 198] on div "Title" at bounding box center [111, 199] width 11 height 8
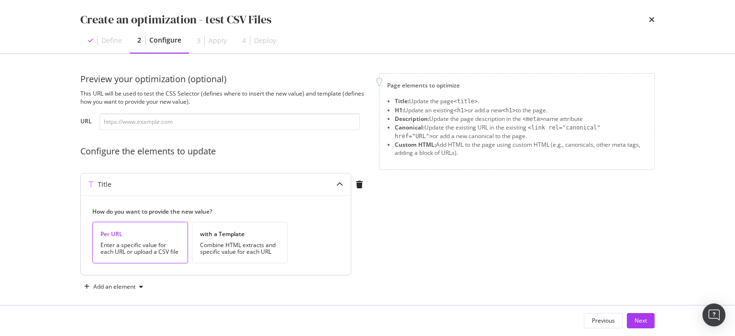
scroll to position [8, 0]
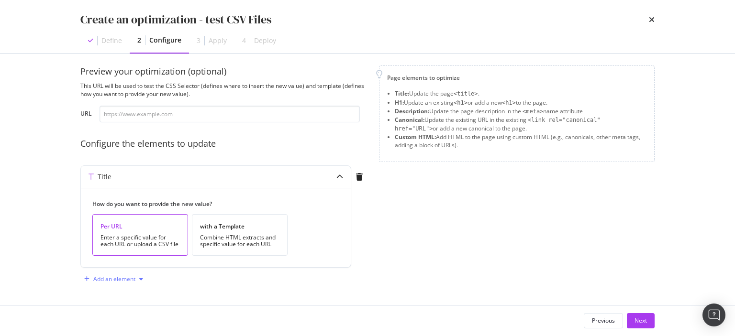
click at [117, 278] on div "Add an element" at bounding box center [114, 279] width 42 height 6
click at [126, 225] on div "Description" at bounding box center [119, 229] width 65 height 12
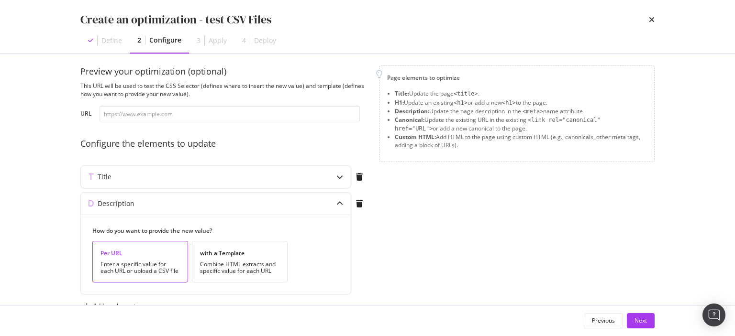
scroll to position [34, 0]
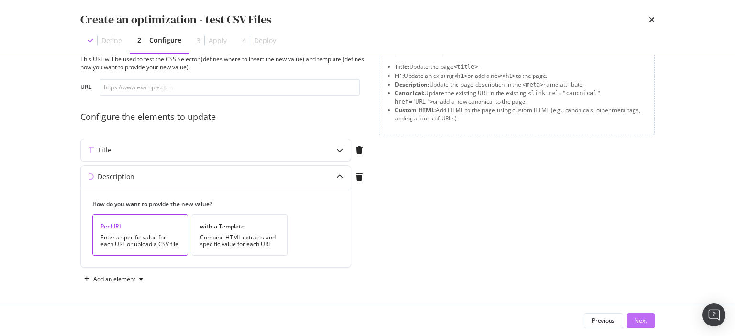
click at [635, 320] on div "Next" at bounding box center [640, 321] width 12 height 8
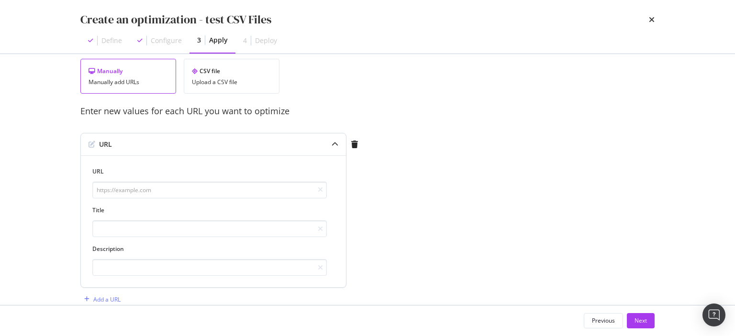
scroll to position [0, 0]
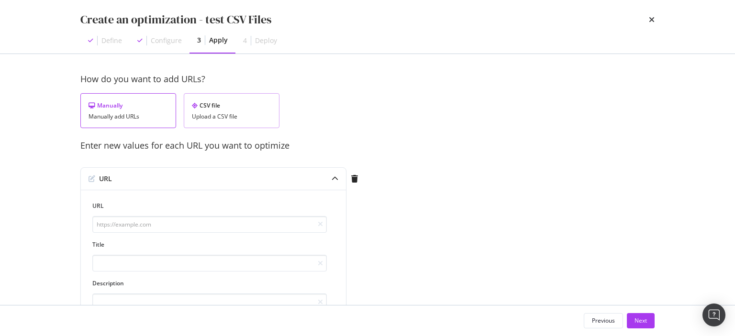
click at [236, 117] on div "Upload a CSV file" at bounding box center [231, 116] width 79 height 7
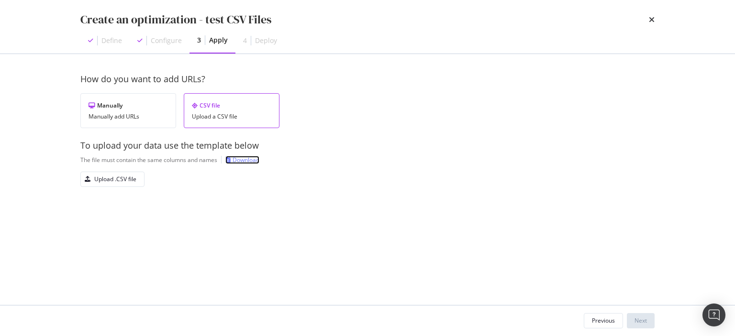
click at [247, 158] on div "Download" at bounding box center [245, 160] width 27 height 8
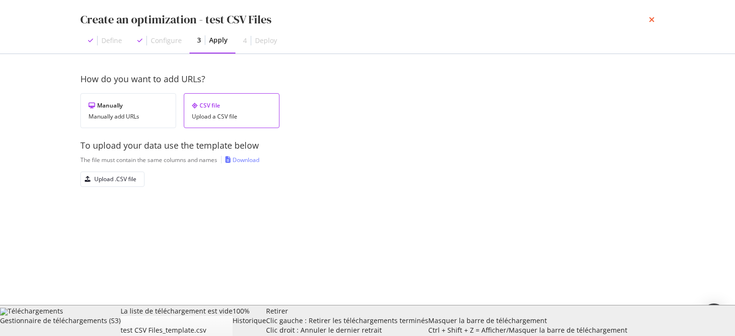
click at [650, 22] on icon "times" at bounding box center [651, 20] width 6 height 8
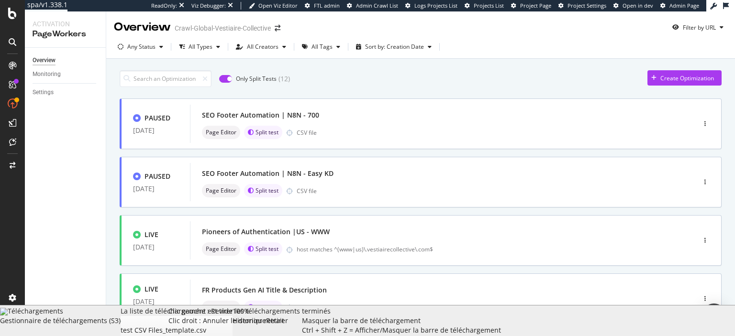
click at [302, 329] on div "Retirer Clic gauche : Retirer les téléchargements terminés Clic droit : Annuler…" at bounding box center [284, 321] width 36 height 29
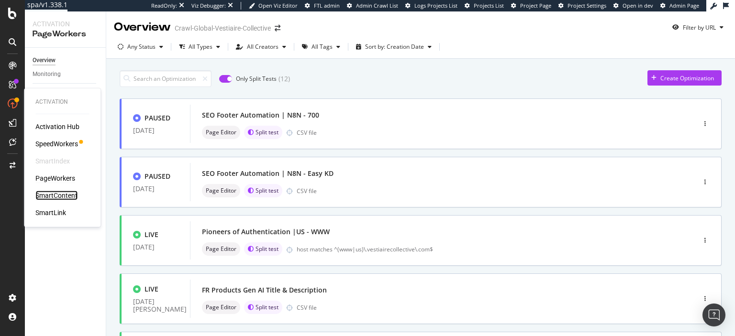
click at [64, 194] on div "SmartContent" at bounding box center [56, 196] width 42 height 10
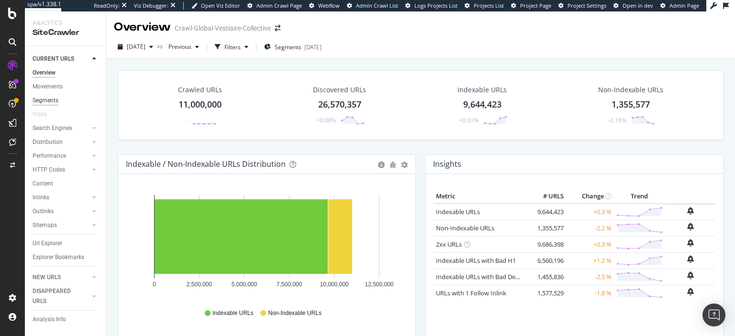
click at [57, 100] on div "Segments" at bounding box center [46, 101] width 26 height 10
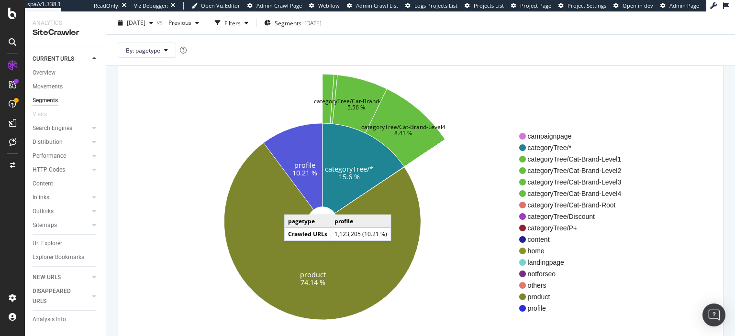
scroll to position [69, 0]
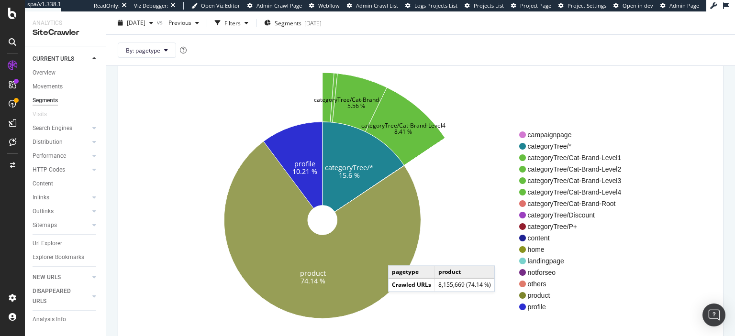
click at [397, 255] on icon at bounding box center [322, 229] width 197 height 177
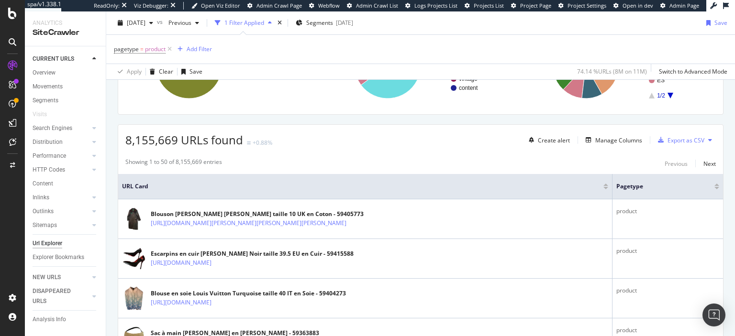
scroll to position [188, 0]
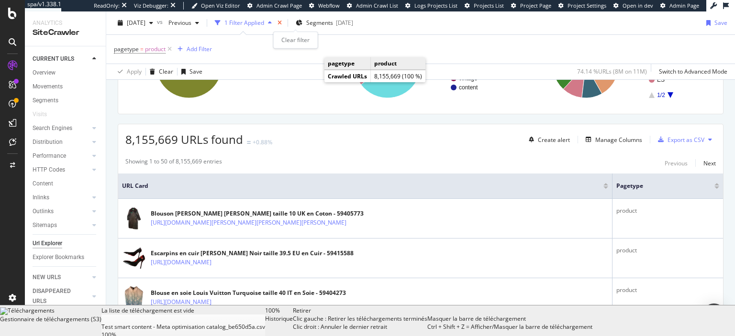
click at [282, 23] on icon "times" at bounding box center [279, 23] width 4 height 6
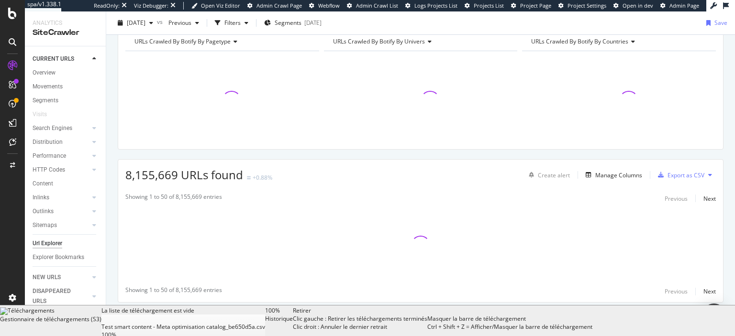
scroll to position [107, 0]
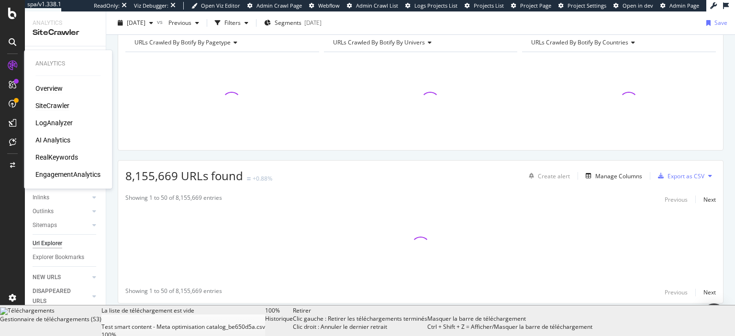
click at [45, 89] on div "Overview" at bounding box center [48, 89] width 27 height 10
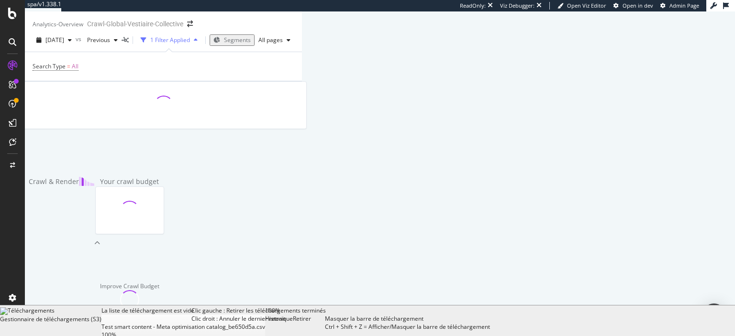
click at [325, 331] on div "Retirer Clic gauche : Retirer les téléchargements terminés Clic droit : Annuler…" at bounding box center [309, 321] width 32 height 29
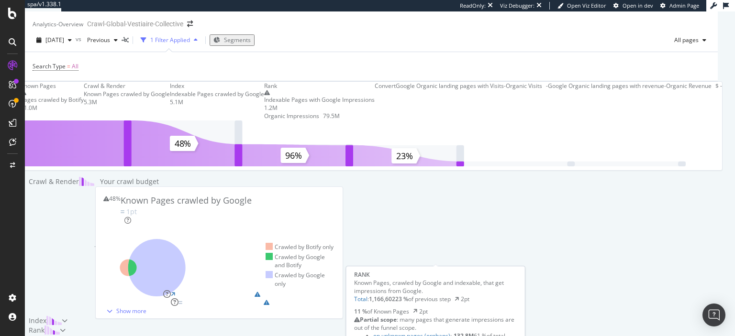
click at [374, 112] on div "1.2M" at bounding box center [319, 108] width 110 height 8
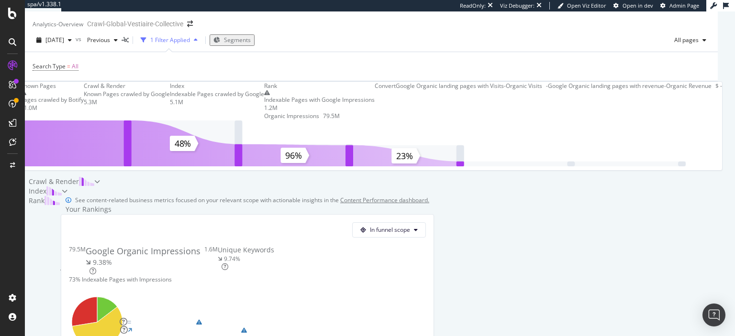
scroll to position [440, 0]
click at [332, 318] on div "Interactivity (INP) 20% Interactive Pages Target: above 90%" at bounding box center [247, 322] width 363 height 8
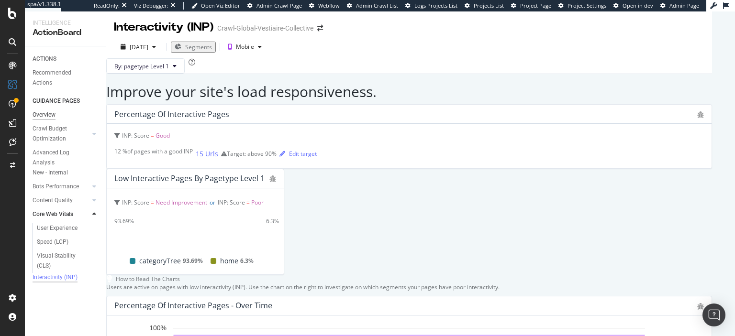
click at [49, 117] on div "Overview" at bounding box center [44, 115] width 23 height 10
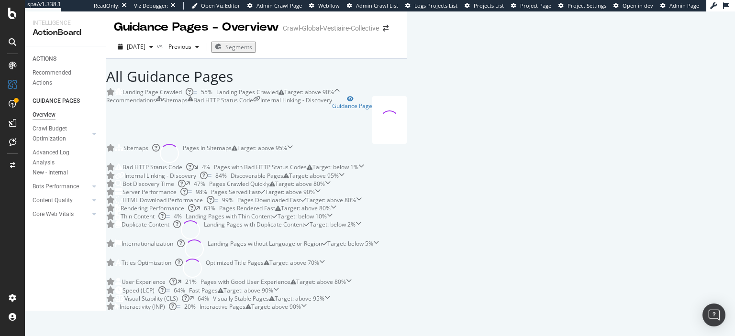
scroll to position [515, 0]
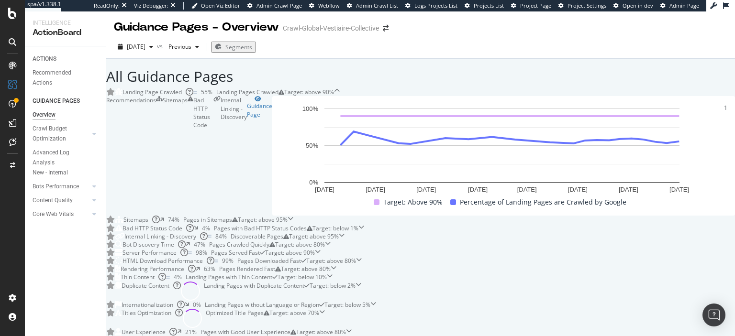
click at [332, 273] on div at bounding box center [330, 276] width 6 height 6
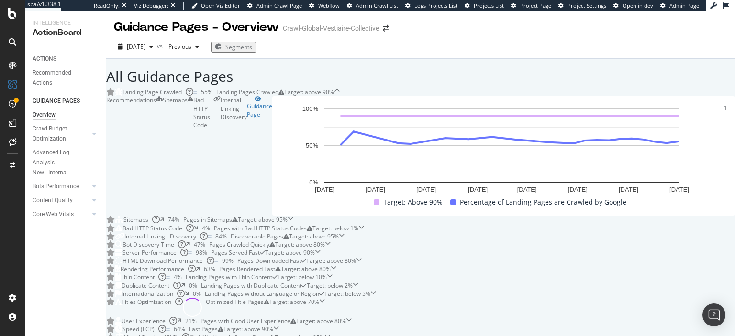
click at [332, 273] on icon at bounding box center [330, 276] width 6 height 6
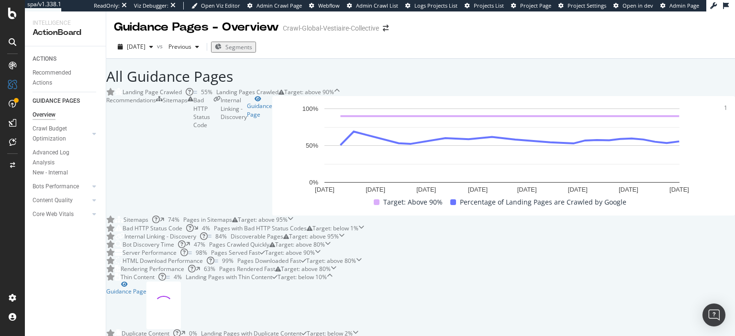
click at [332, 273] on div at bounding box center [330, 276] width 6 height 6
click at [332, 273] on icon at bounding box center [330, 276] width 6 height 6
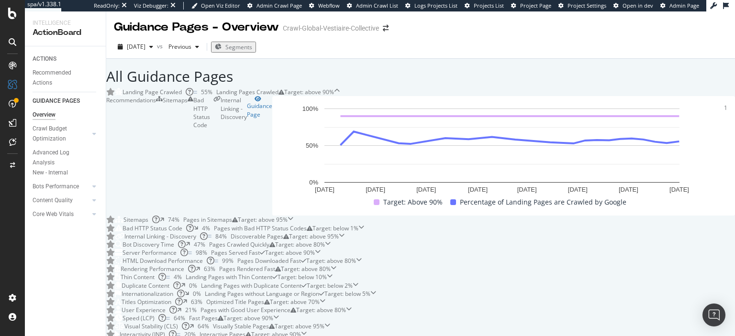
scroll to position [571, 0]
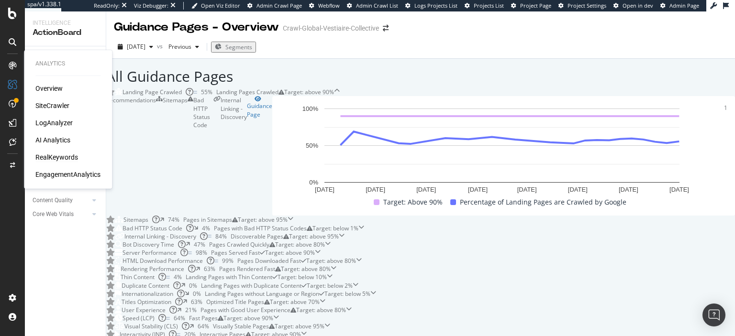
click at [56, 156] on div "RealKeywords" at bounding box center [56, 158] width 43 height 10
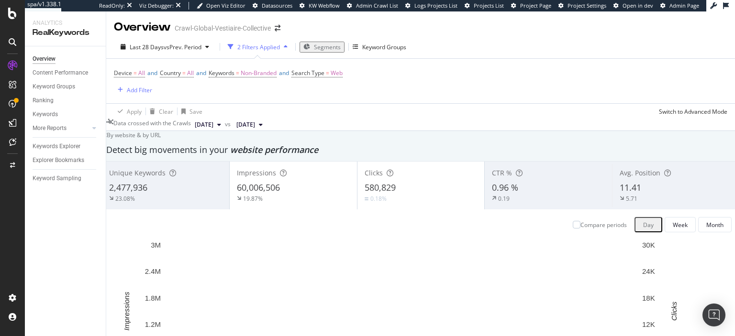
scroll to position [2, 0]
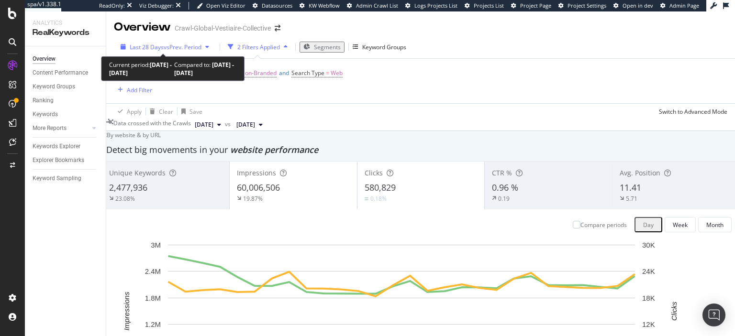
click at [194, 49] on div "Last 28 Days vs Prev. Period" at bounding box center [165, 47] width 96 height 8
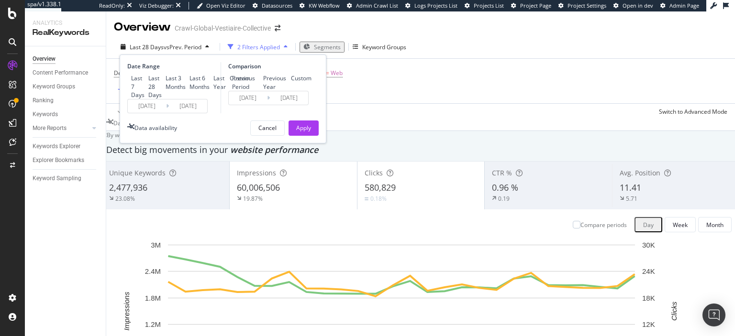
click at [263, 87] on div "Previous Year" at bounding box center [275, 82] width 24 height 16
type input "2024/09/08"
type input "2024/10/05"
click at [304, 132] on div "Apply" at bounding box center [303, 128] width 15 height 8
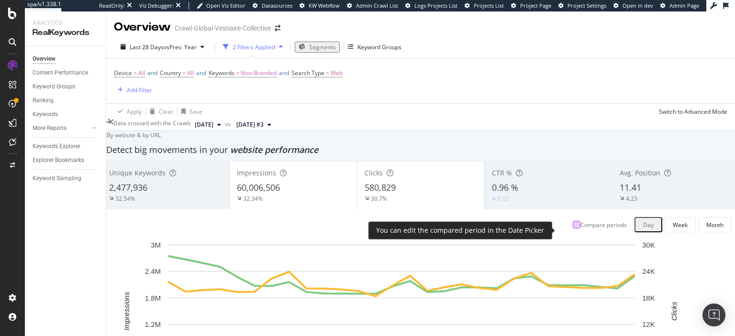
click at [572, 229] on div at bounding box center [576, 225] width 8 height 8
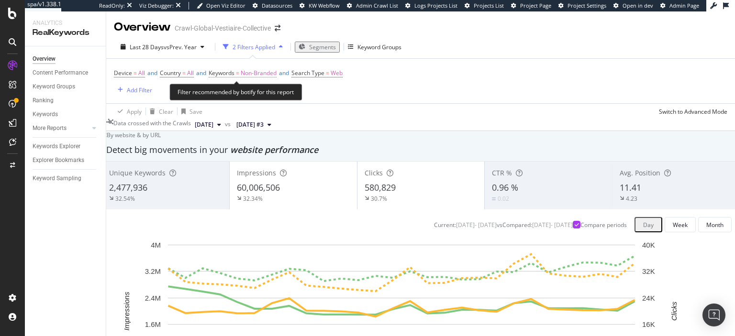
click at [271, 74] on span "Non-Branded" at bounding box center [259, 72] width 36 height 13
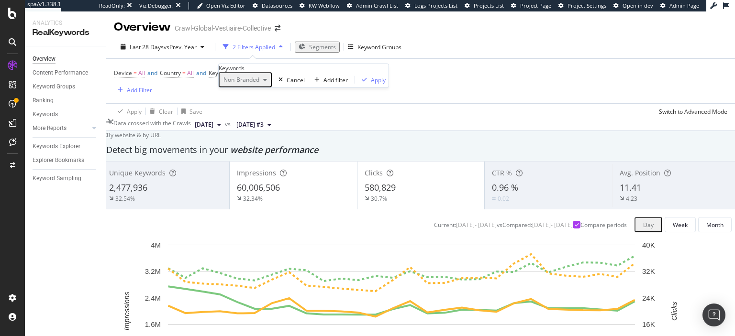
click at [259, 84] on span "Non-Branded" at bounding box center [240, 80] width 40 height 8
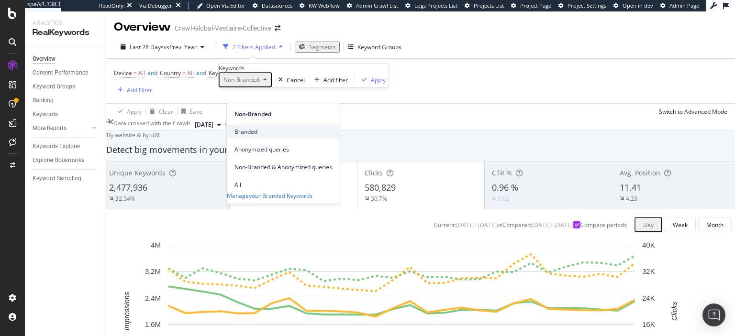
click at [256, 128] on span "Branded" at bounding box center [283, 132] width 98 height 9
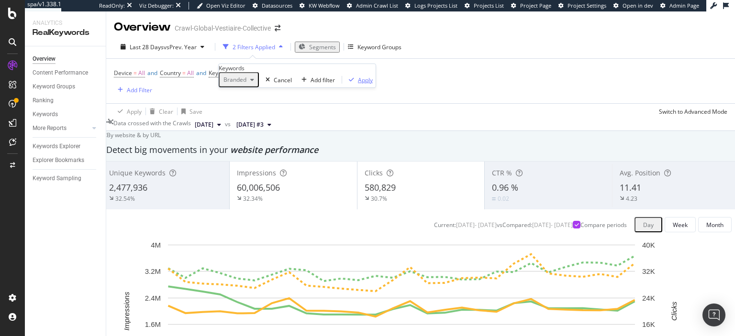
click at [358, 84] on div "Apply" at bounding box center [365, 80] width 15 height 8
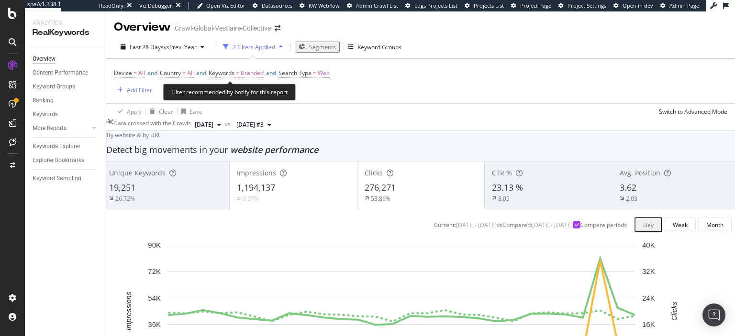
click at [263, 73] on span "Branded" at bounding box center [252, 72] width 23 height 13
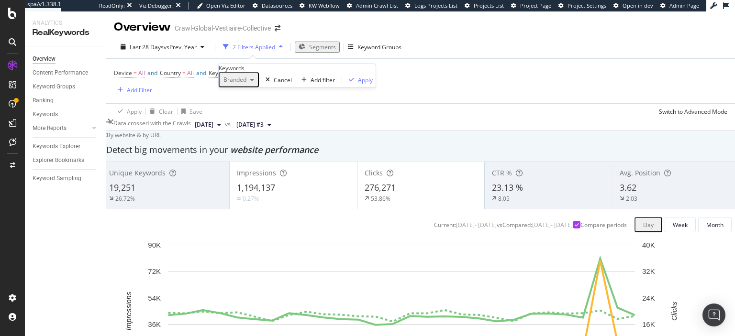
click at [246, 84] on span "Branded" at bounding box center [233, 80] width 27 height 8
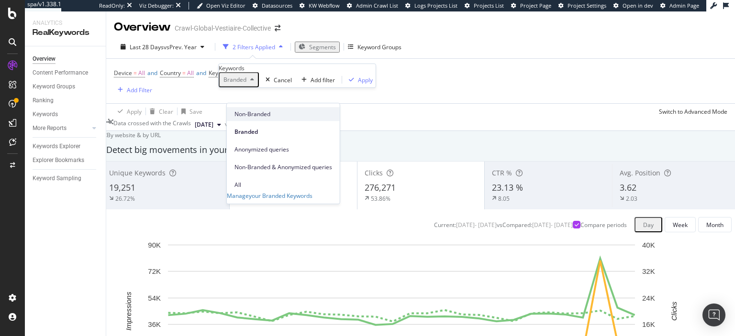
click at [251, 113] on span "Non-Branded" at bounding box center [283, 114] width 98 height 9
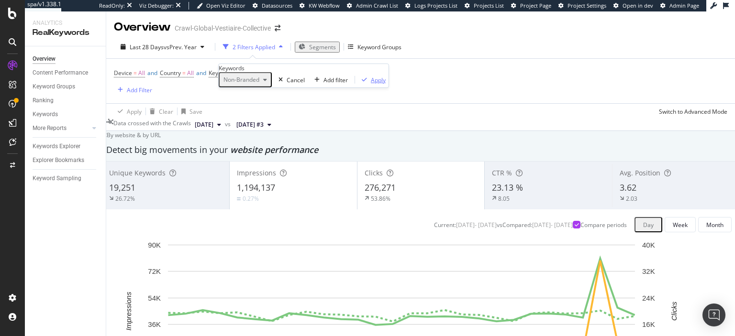
click at [371, 84] on div "Apply" at bounding box center [378, 80] width 15 height 8
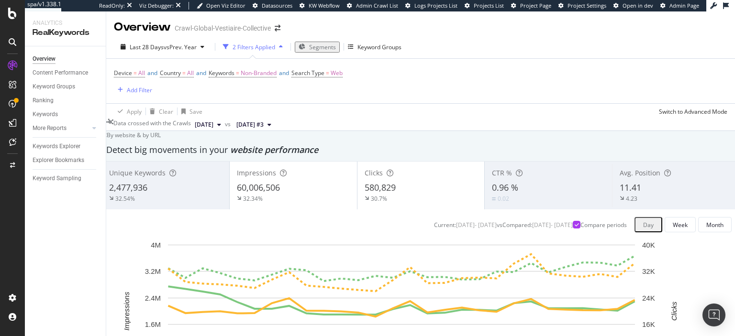
click at [510, 119] on div "Apply Clear Save Switch to Advanced Mode" at bounding box center [420, 111] width 628 height 16
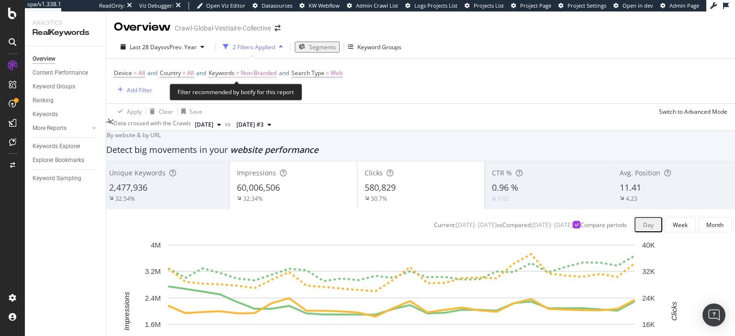
click at [263, 73] on span "Non-Branded" at bounding box center [259, 72] width 36 height 13
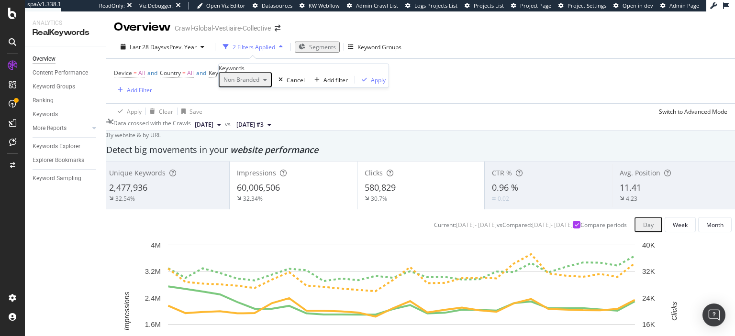
click at [259, 84] on span "Non-Branded" at bounding box center [240, 80] width 40 height 8
click at [161, 139] on div "By website & by URL" at bounding box center [130, 135] width 59 height 8
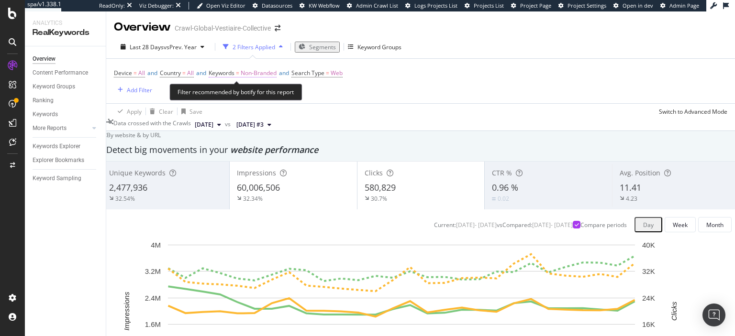
click at [263, 72] on span "Non-Branded" at bounding box center [259, 72] width 36 height 13
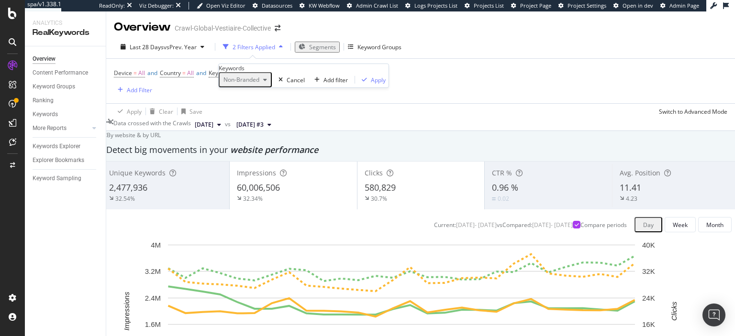
click at [267, 83] on div "button" at bounding box center [264, 80] width 11 height 6
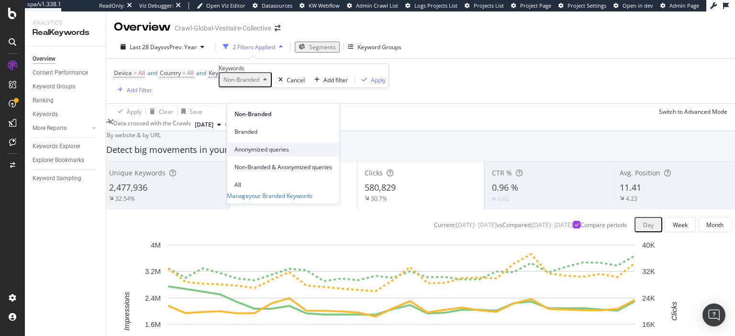
click at [267, 145] on span "Anonymized queries" at bounding box center [283, 149] width 98 height 9
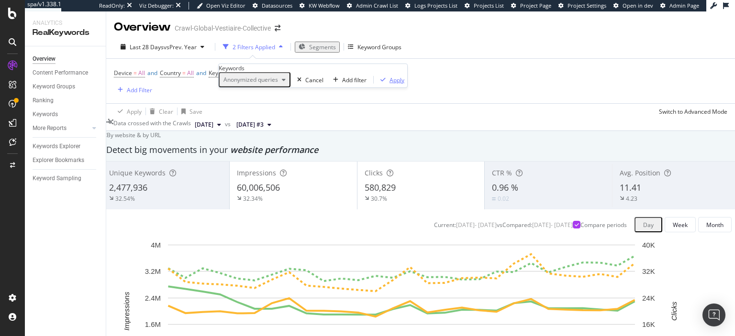
click at [389, 84] on div "Apply" at bounding box center [396, 80] width 15 height 8
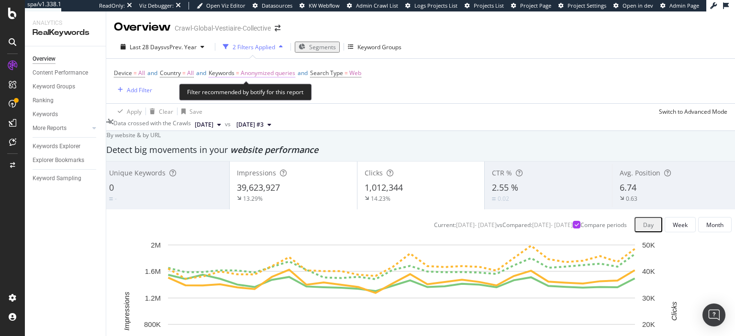
click at [279, 70] on span "Anonymized queries" at bounding box center [268, 72] width 55 height 13
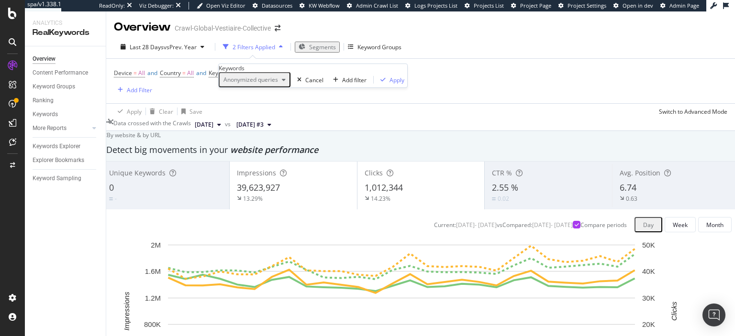
click at [276, 84] on span "Anonymized queries" at bounding box center [249, 80] width 58 height 8
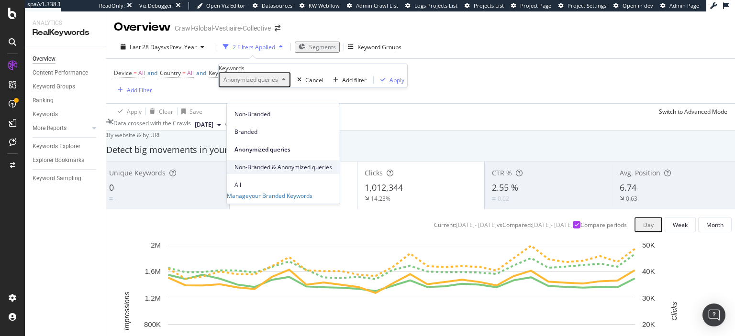
click at [263, 163] on span "Non-Branded & Anonymized queries" at bounding box center [283, 167] width 98 height 9
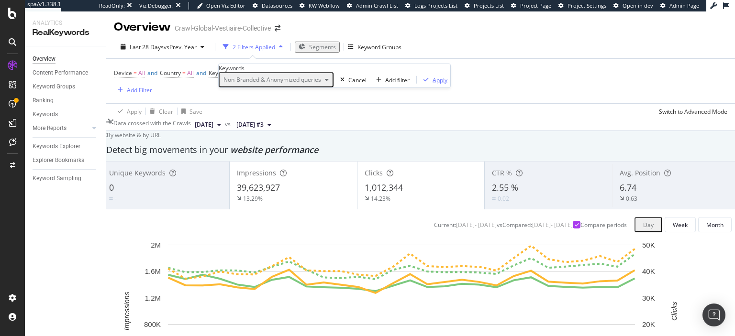
click at [432, 84] on div "Apply" at bounding box center [439, 80] width 15 height 8
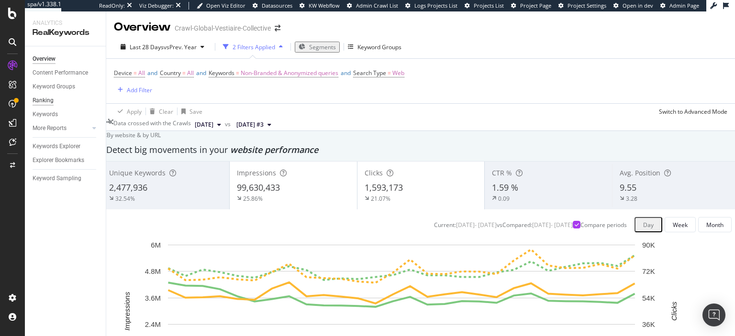
click at [48, 103] on div "Ranking" at bounding box center [43, 101] width 21 height 10
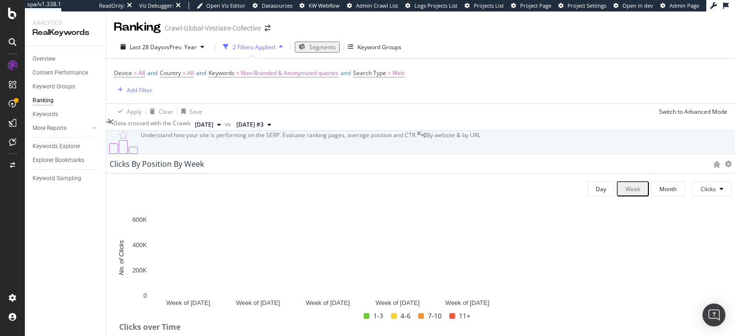
scroll to position [744, 0]
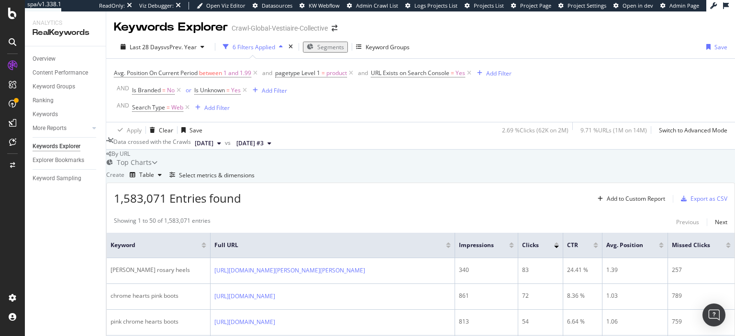
scroll to position [103, 0]
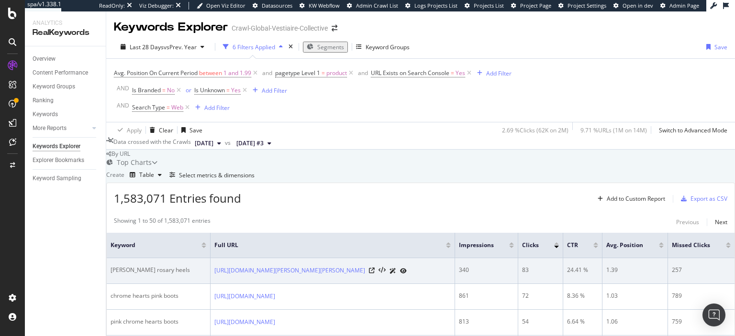
click at [582, 266] on div "24.41 %" at bounding box center [582, 270] width 31 height 9
click at [617, 258] on td "1.39" at bounding box center [635, 271] width 66 height 26
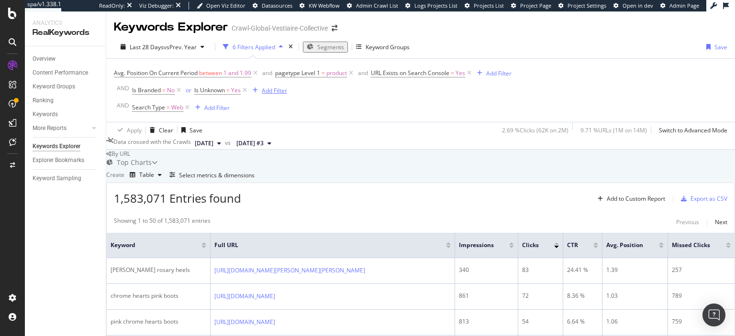
click at [271, 87] on div "Add Filter" at bounding box center [274, 91] width 25 height 8
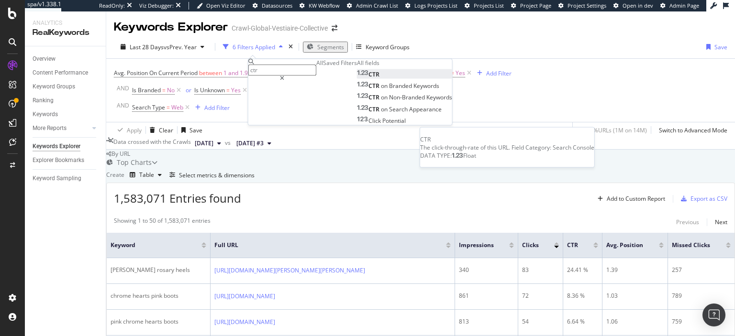
type input "ctr"
click at [368, 79] on span "CTR" at bounding box center [373, 75] width 11 height 8
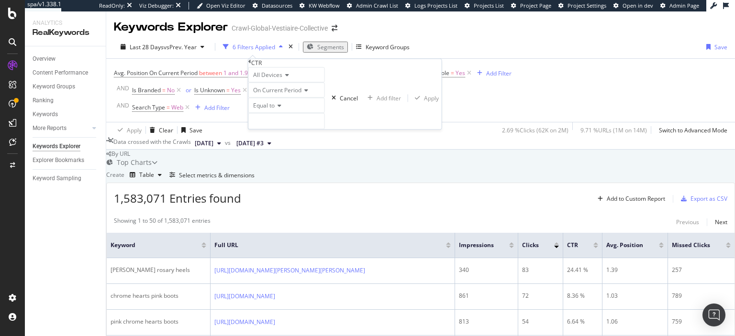
click at [281, 113] on div "Equal to" at bounding box center [286, 105] width 77 height 15
click at [276, 143] on span "Less than" at bounding box center [263, 138] width 25 height 8
click at [285, 130] on input "number" at bounding box center [286, 121] width 77 height 16
type input "10"
click at [411, 101] on div "button" at bounding box center [417, 99] width 13 height 6
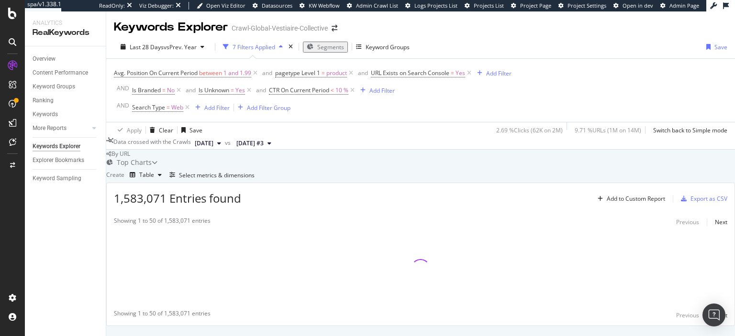
scroll to position [75, 0]
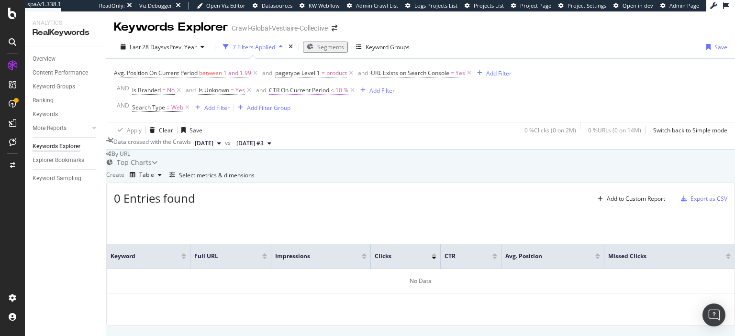
click at [326, 86] on span "CTR On Current Period" at bounding box center [299, 90] width 60 height 8
click at [303, 128] on input "10" at bounding box center [306, 119] width 77 height 16
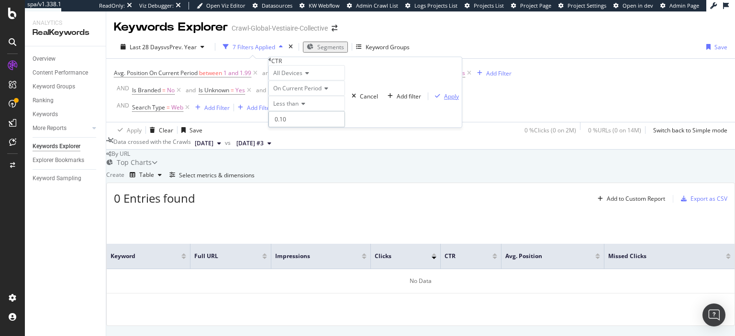
type input "0.10"
click at [444, 100] on div "Apply" at bounding box center [451, 96] width 15 height 8
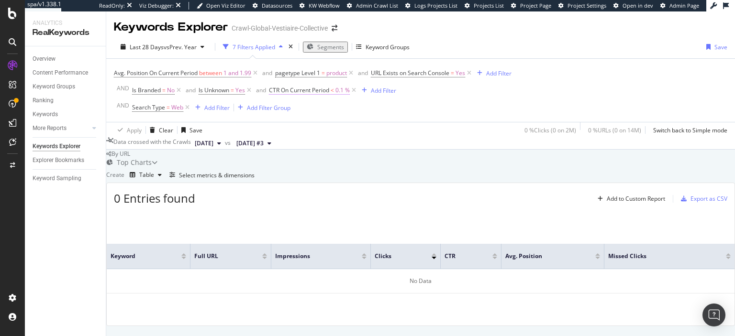
click at [325, 86] on span "CTR On Current Period" at bounding box center [299, 90] width 60 height 8
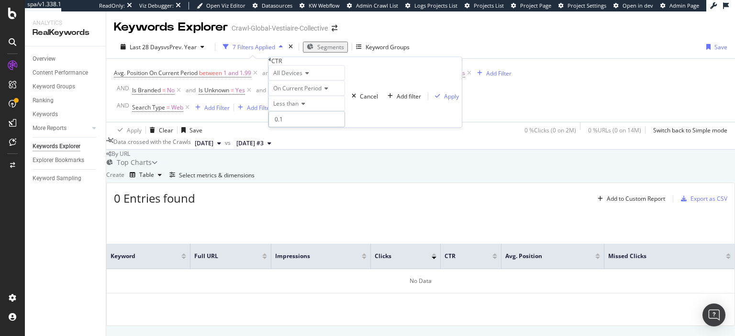
click at [326, 128] on input "0.1" at bounding box center [306, 119] width 77 height 16
type input "0"
type input "10"
click at [305, 107] on icon at bounding box center [301, 104] width 7 height 6
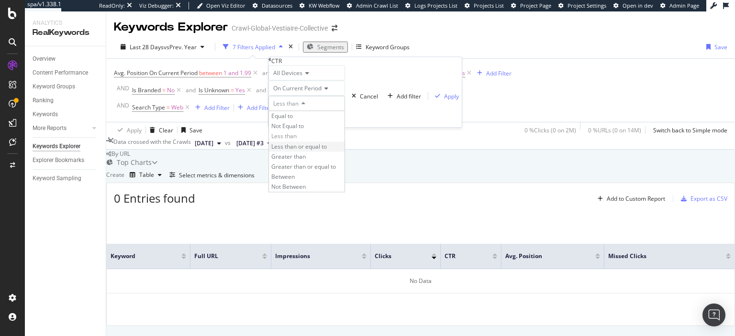
click at [307, 151] on span "Less than or equal to" at bounding box center [298, 147] width 55 height 8
click at [444, 100] on div "Apply" at bounding box center [451, 96] width 15 height 8
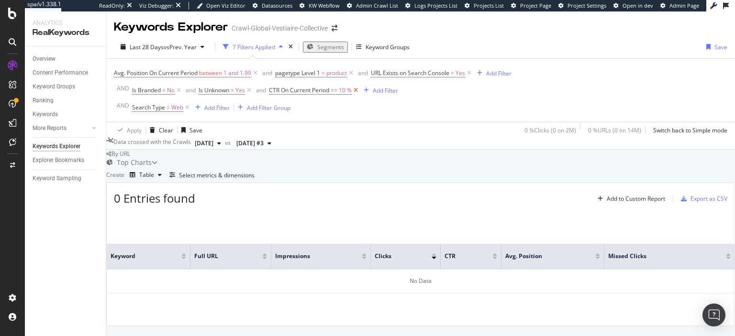
click at [355, 86] on icon at bounding box center [355, 91] width 8 height 10
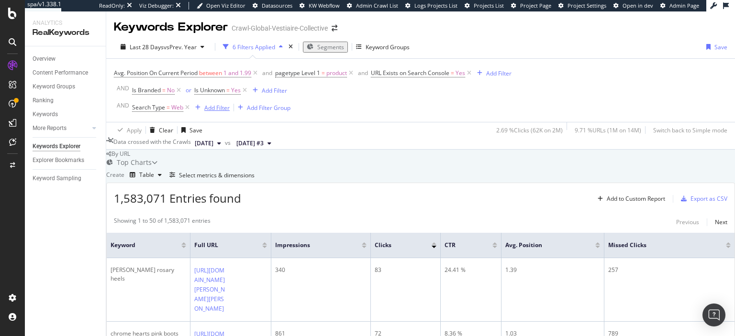
click at [209, 104] on div "Add Filter" at bounding box center [216, 108] width 25 height 8
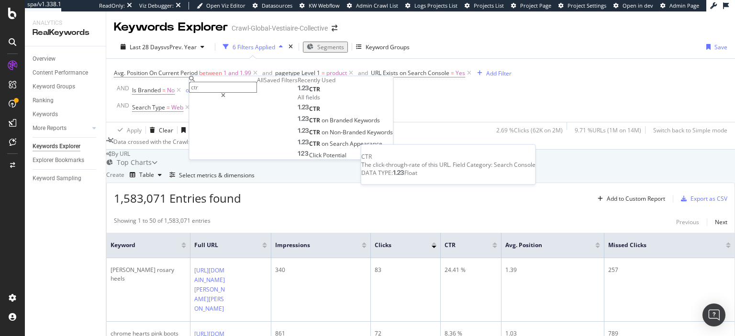
click at [309, 94] on span "CTR" at bounding box center [314, 90] width 11 height 8
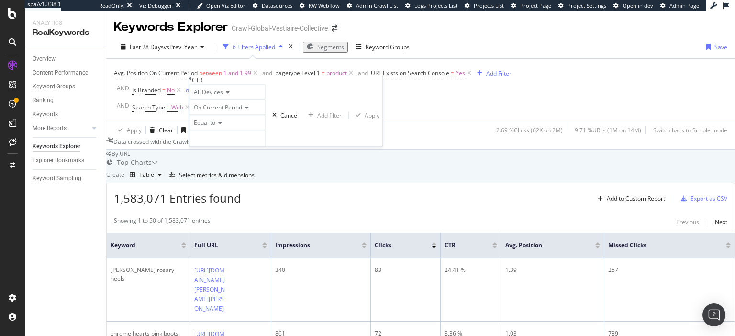
click at [221, 131] on div "Equal to" at bounding box center [227, 122] width 77 height 15
click at [218, 161] on div "Less than" at bounding box center [227, 156] width 76 height 10
click at [223, 147] on input "number" at bounding box center [227, 139] width 77 height 16
type input "10"
click at [364, 120] on div "Apply" at bounding box center [371, 115] width 15 height 8
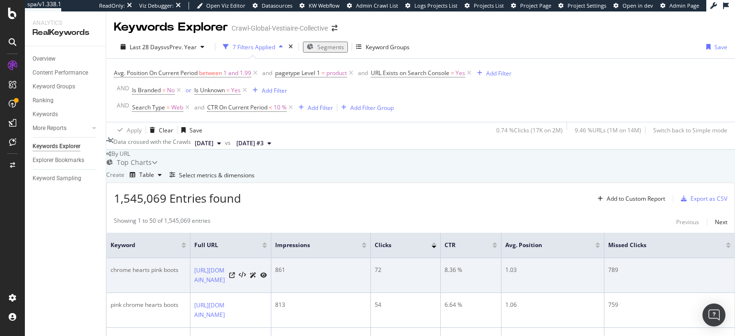
scroll to position [109, 0]
click at [267, 273] on icon at bounding box center [263, 276] width 7 height 6
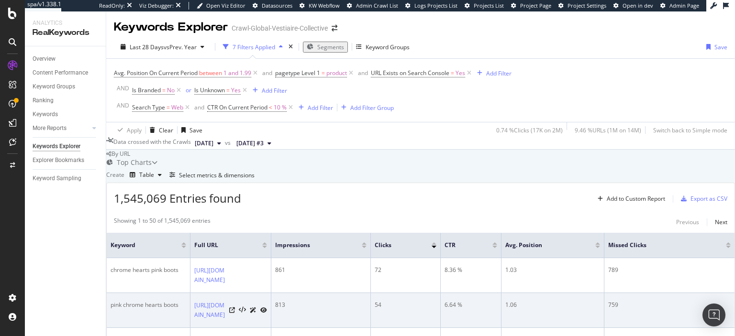
scroll to position [287, 0]
click at [267, 307] on icon at bounding box center [263, 310] width 7 height 6
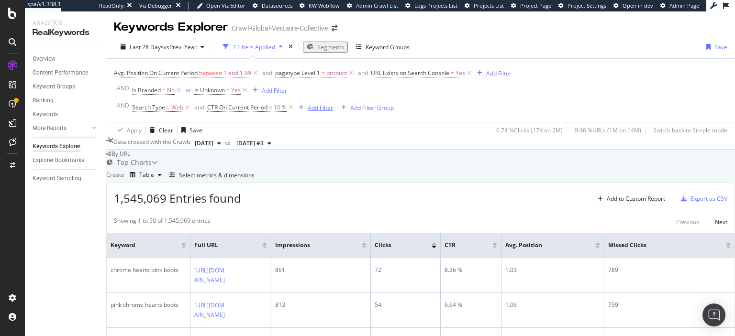
click at [328, 110] on div "Add Filter" at bounding box center [319, 108] width 25 height 8
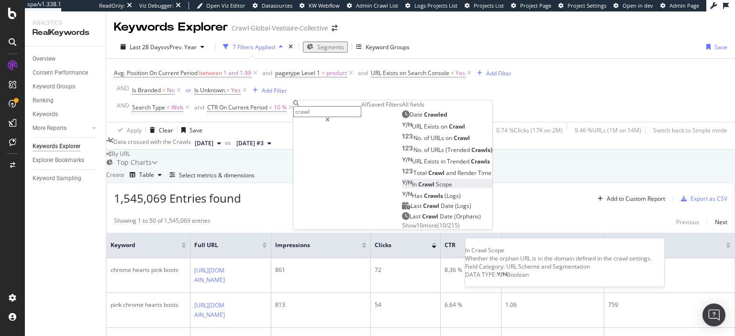
type input "crawl"
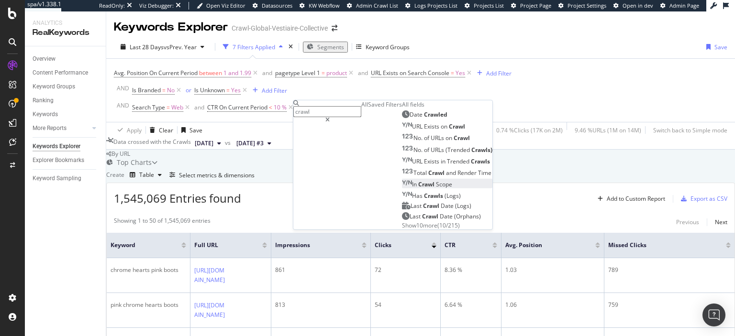
click at [402, 188] on div "In Crawl Scope" at bounding box center [427, 184] width 50 height 8
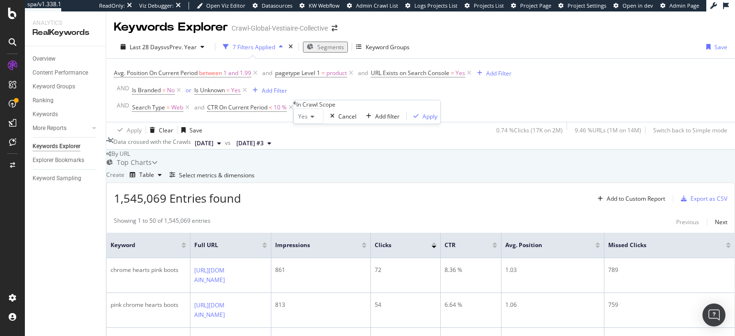
click at [296, 106] on icon at bounding box center [294, 103] width 3 height 6
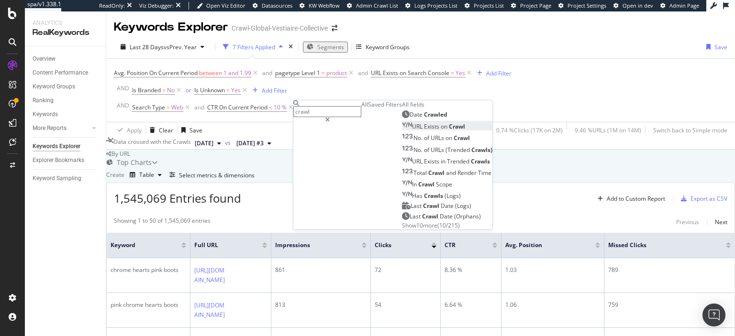
click at [402, 131] on div "URL Exists on Crawl" at bounding box center [433, 126] width 63 height 8
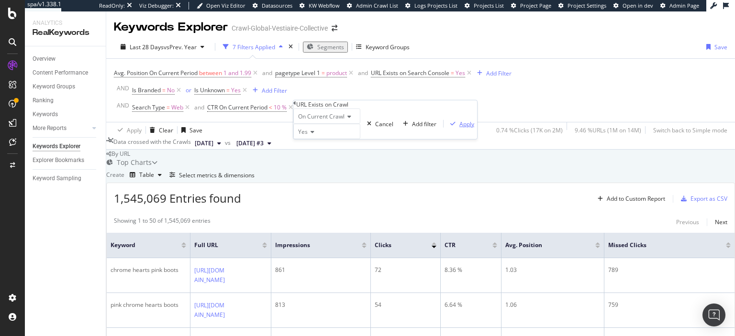
click at [446, 127] on div "button" at bounding box center [452, 124] width 13 height 6
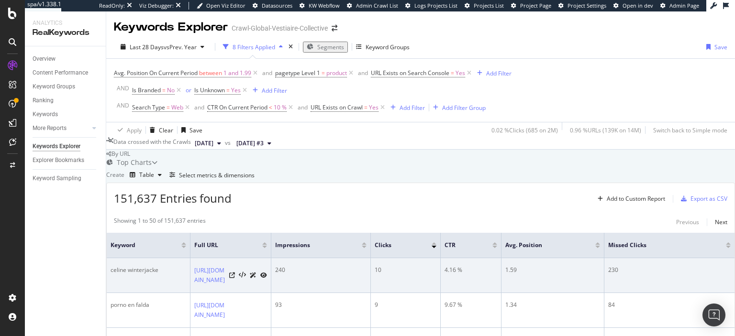
click at [140, 266] on div "celine winterjacke" at bounding box center [148, 270] width 76 height 9
click at [163, 258] on td "celine winterjacke" at bounding box center [149, 275] width 84 height 35
click at [267, 273] on icon at bounding box center [263, 276] width 7 height 6
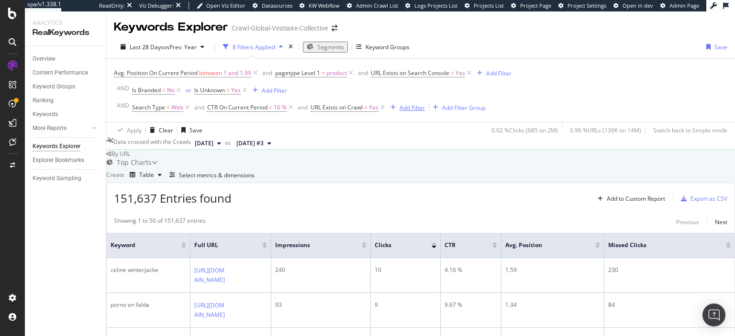
click at [418, 104] on div "Add Filter" at bounding box center [411, 108] width 25 height 8
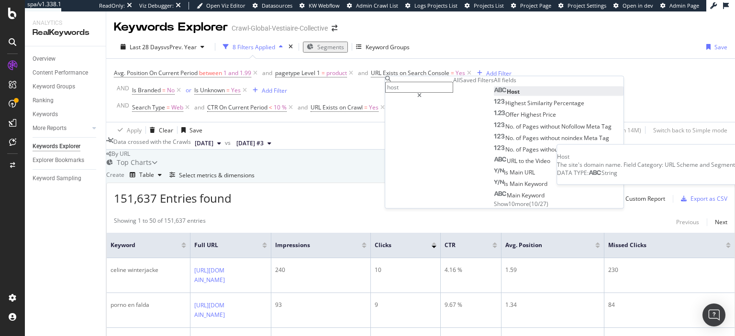
type input "host"
click at [506, 96] on span "Host" at bounding box center [512, 92] width 13 height 8
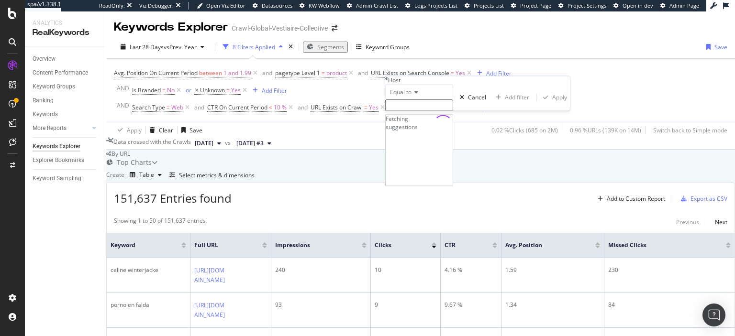
click at [424, 111] on input "text" at bounding box center [419, 105] width 68 height 11
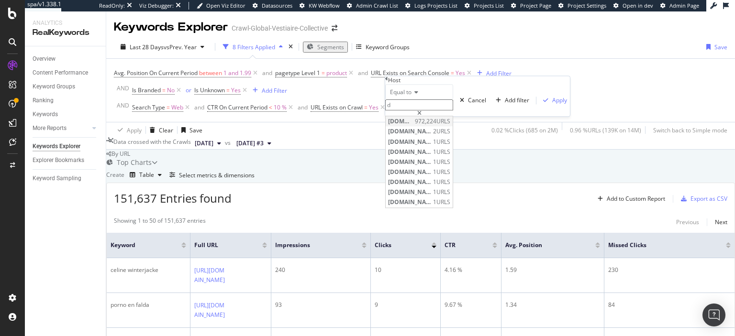
click at [412, 126] on span "de.vestiairecollective.com" at bounding box center [400, 122] width 24 height 8
type input "de.vestiairecollective.com"
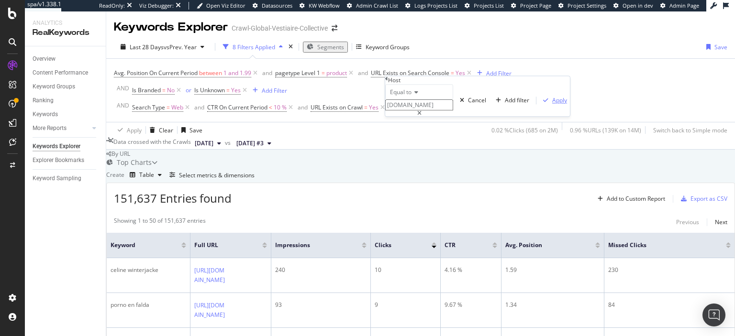
click at [552, 105] on div "Apply" at bounding box center [559, 101] width 15 height 8
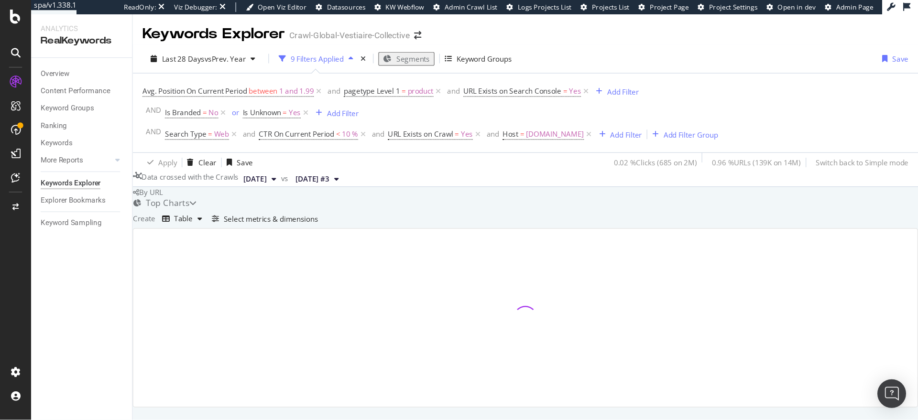
scroll to position [75, 0]
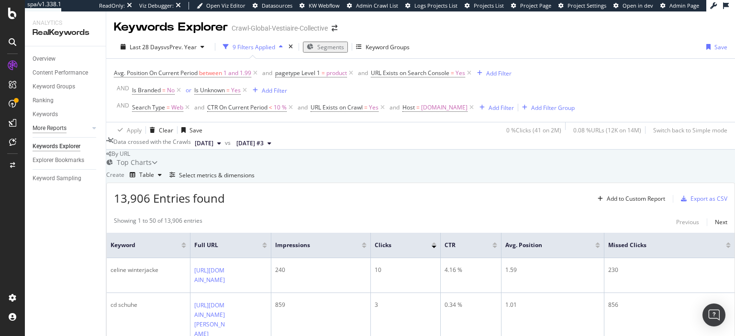
click at [61, 131] on div "More Reports" at bounding box center [50, 128] width 34 height 10
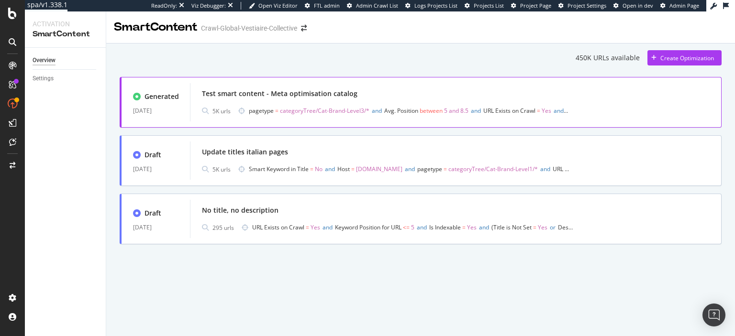
click at [311, 111] on span "categoryTree/Cat-Brand-Level3/*" at bounding box center [324, 111] width 89 height 8
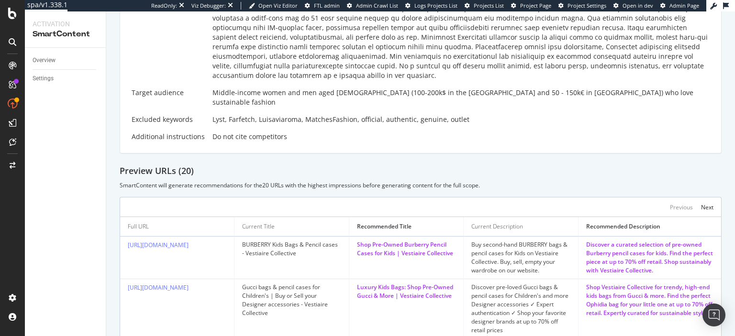
scroll to position [373, 0]
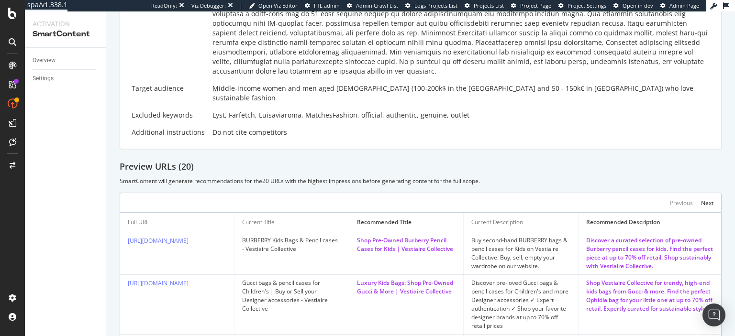
click at [261, 236] on div "BURBERRY Kids Bags & Pencil cases - Vestiaire Collective" at bounding box center [291, 244] width 99 height 17
click at [415, 236] on div "Shop Pre-Owned Burberry Pencil Cases for Kids | Vestiaire Collective" at bounding box center [406, 244] width 99 height 17
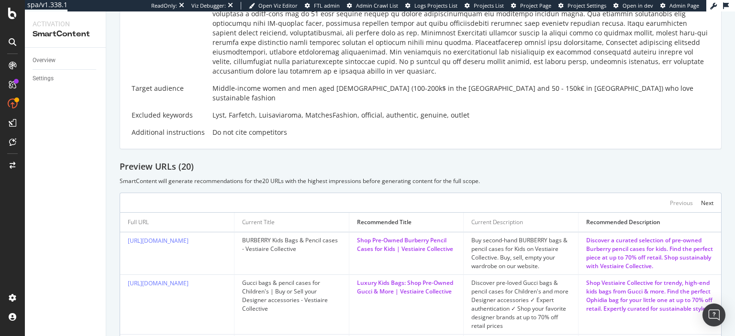
click at [415, 236] on div "Shop Pre-Owned Burberry Pencil Cases for Kids | Vestiaire Collective" at bounding box center [406, 244] width 99 height 17
click at [522, 236] on div "Buy second-hand BURBERRY bags & pencil cases for Kids on Vestiaire Collective. …" at bounding box center [520, 253] width 99 height 34
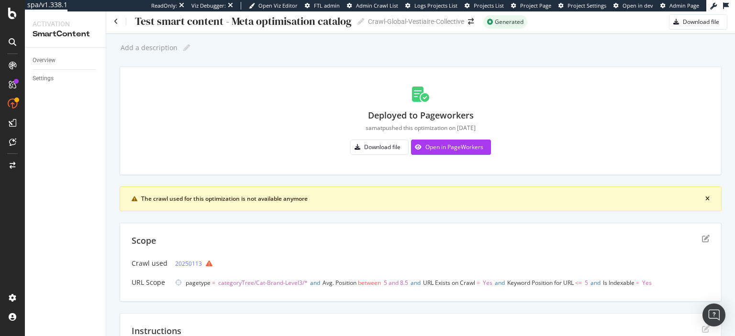
scroll to position [0, 0]
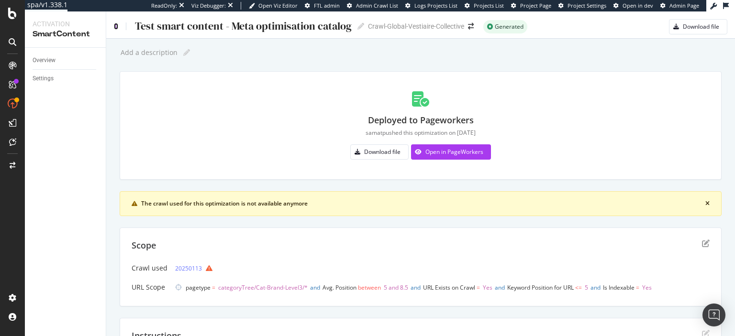
click at [118, 24] on icon at bounding box center [116, 26] width 4 height 7
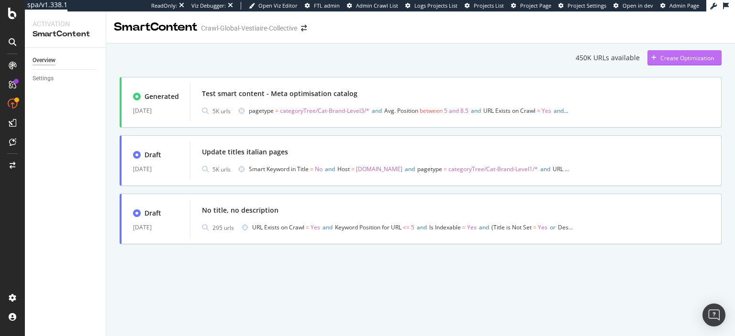
click at [687, 55] on div "Create Optimization" at bounding box center [687, 58] width 54 height 8
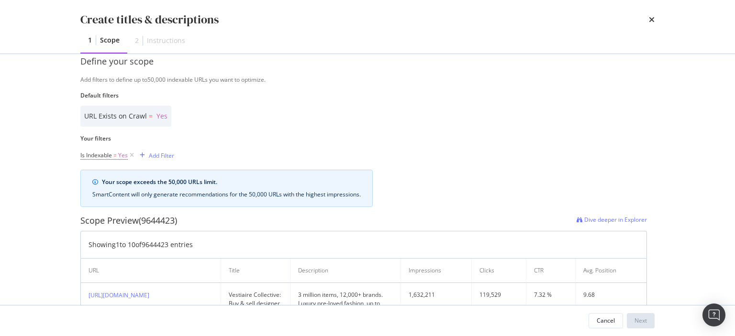
scroll to position [209, 0]
click at [174, 184] on div "Your scope exceeds the 50,000 URLs limit." at bounding box center [231, 183] width 259 height 9
click at [274, 189] on div "Your scope exceeds the 50,000 URLs limit. SmartContent will only generate recom…" at bounding box center [226, 189] width 292 height 37
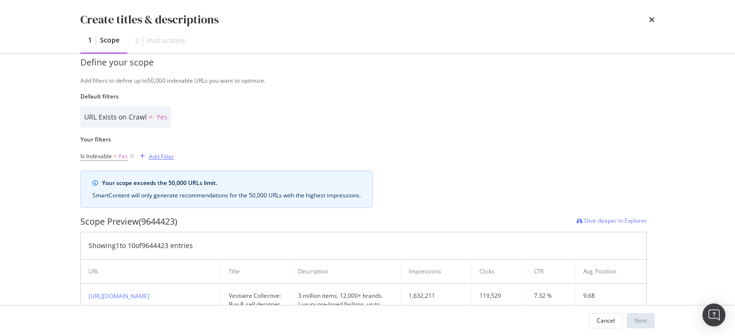
click at [160, 156] on div "Add Filter" at bounding box center [161, 157] width 25 height 8
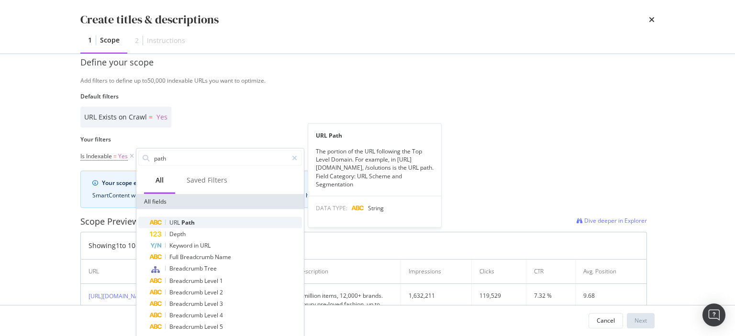
type input "path"
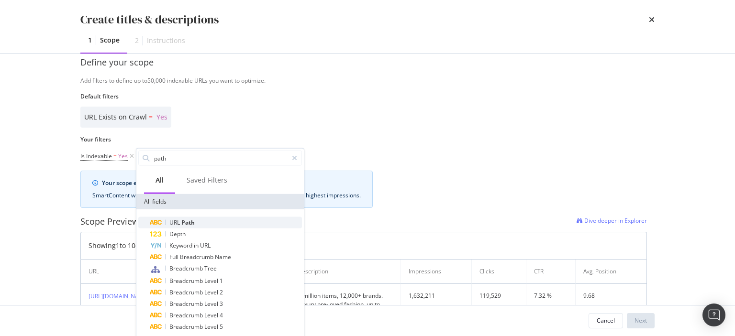
click at [229, 227] on div "URL Path" at bounding box center [226, 222] width 152 height 11
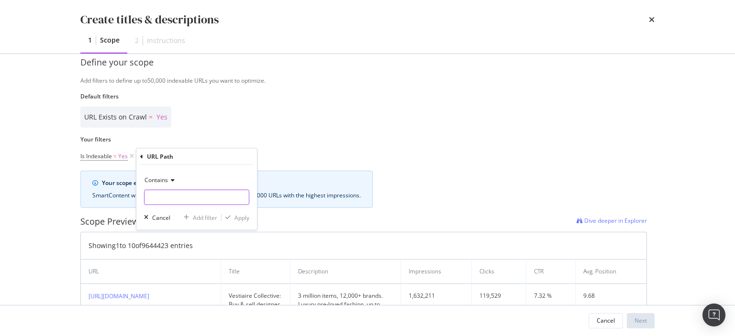
click at [152, 196] on input "Name" at bounding box center [196, 197] width 104 height 15
type input """
type input "/c/"
click at [246, 217] on div "Apply" at bounding box center [241, 217] width 15 height 8
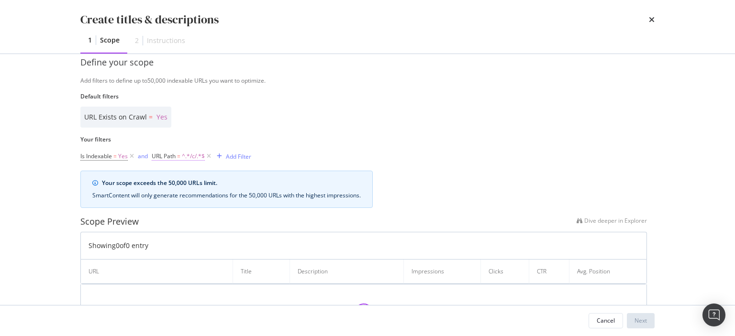
click at [186, 158] on span "^.*/c/.*$" at bounding box center [193, 156] width 23 height 13
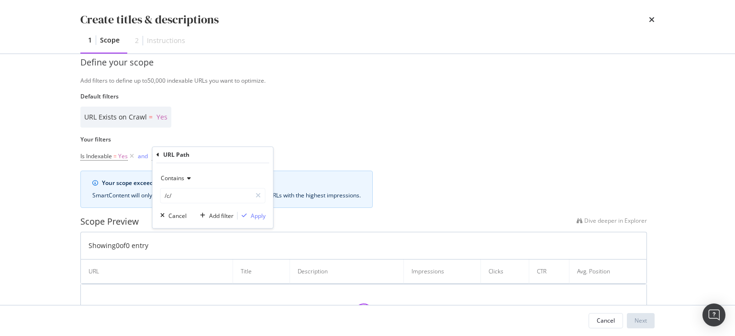
click at [327, 149] on div "Your filters Is Indexable = Yes and URL Path = ^.*/c/.*$ Add Filter URL Path Co…" at bounding box center [363, 149] width 566 height 28
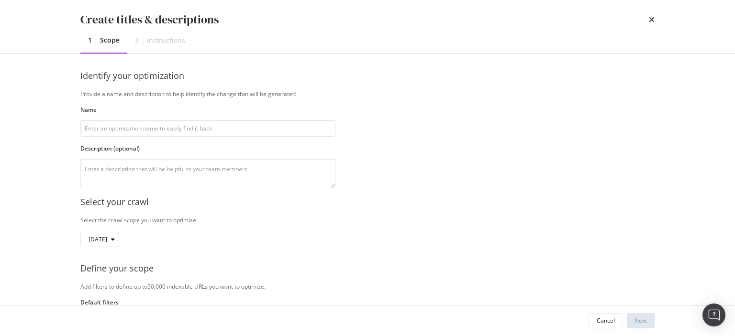
scroll to position [0, 0]
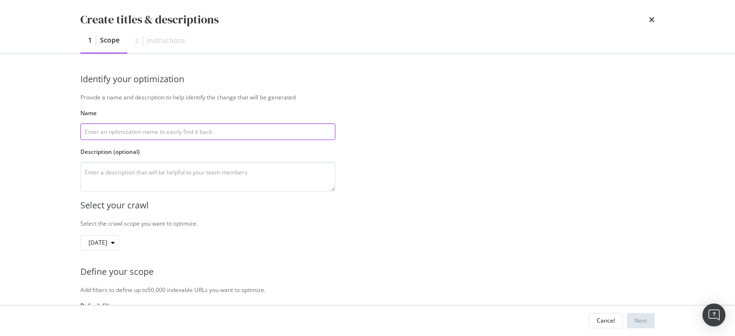
click at [218, 128] on input "modal" at bounding box center [207, 131] width 255 height 17
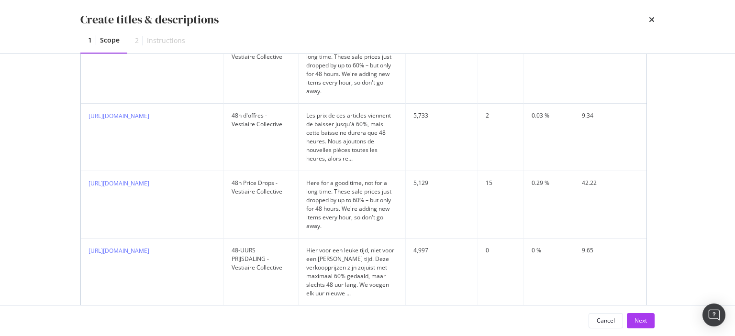
scroll to position [784, 0]
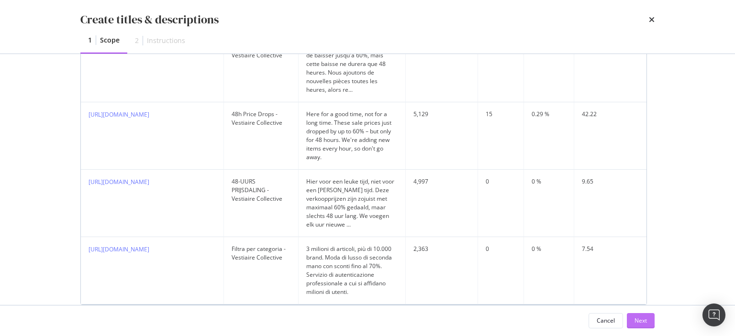
type input "tzt"
click at [644, 322] on div "Next" at bounding box center [640, 321] width 12 height 8
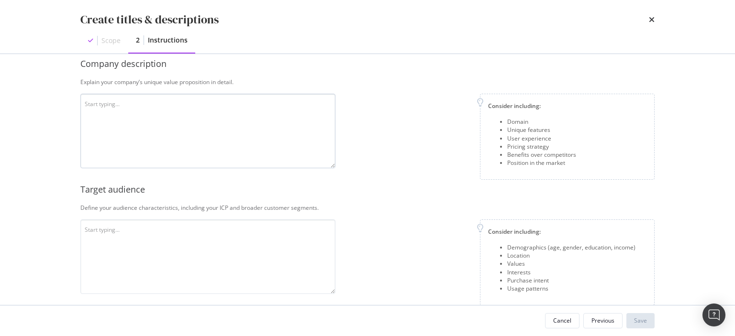
scroll to position [0, 0]
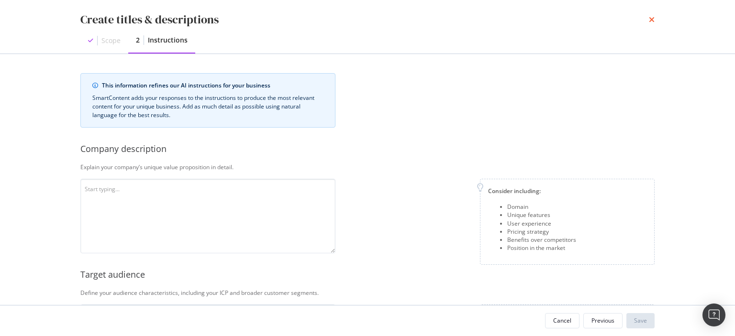
click at [651, 20] on icon "times" at bounding box center [651, 20] width 6 height 8
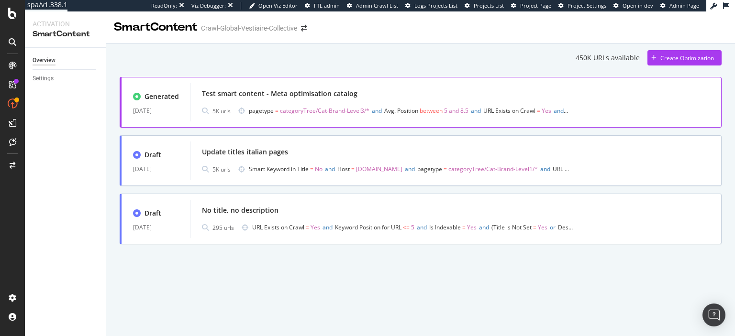
click at [206, 98] on div "Test smart content - Meta optimisation catalog" at bounding box center [279, 94] width 155 height 10
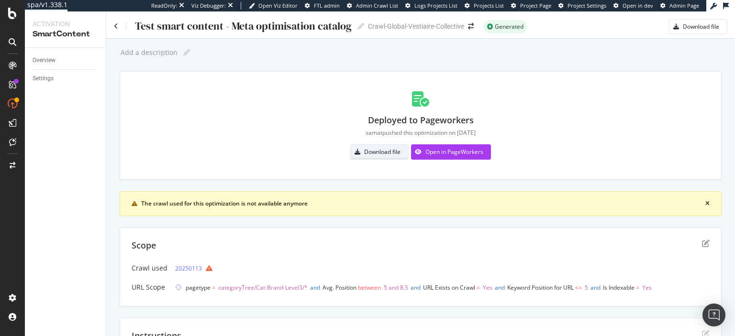
click at [379, 148] on div "Download file" at bounding box center [376, 151] width 50 height 13
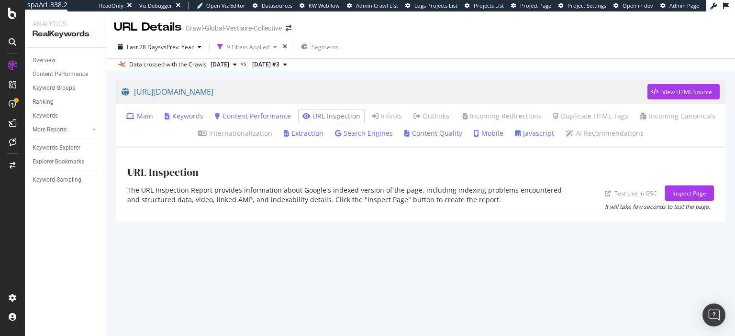
click at [147, 118] on link "Main" at bounding box center [139, 116] width 27 height 10
click at [139, 121] on li "Main" at bounding box center [139, 116] width 35 height 13
click at [144, 118] on link "Main" at bounding box center [139, 116] width 27 height 10
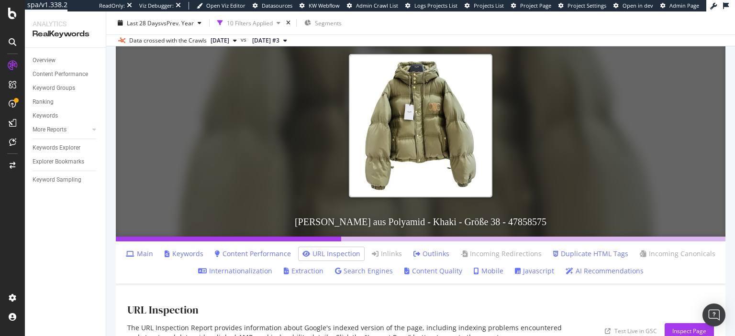
scroll to position [59, 0]
click at [146, 255] on link "Main" at bounding box center [139, 255] width 27 height 10
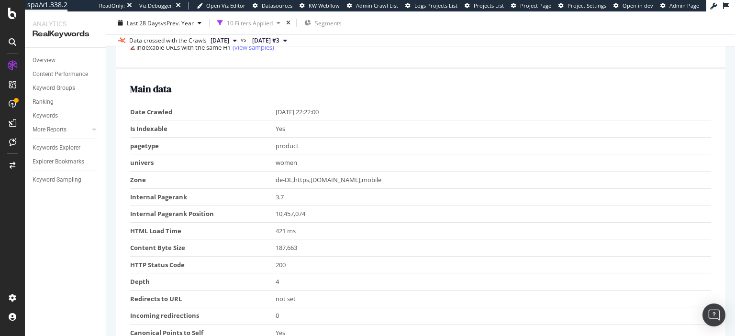
scroll to position [352, 0]
click at [275, 278] on td "4" at bounding box center [493, 280] width 436 height 17
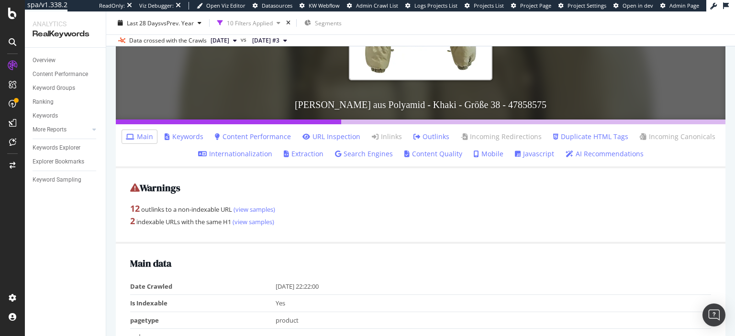
scroll to position [176, 0]
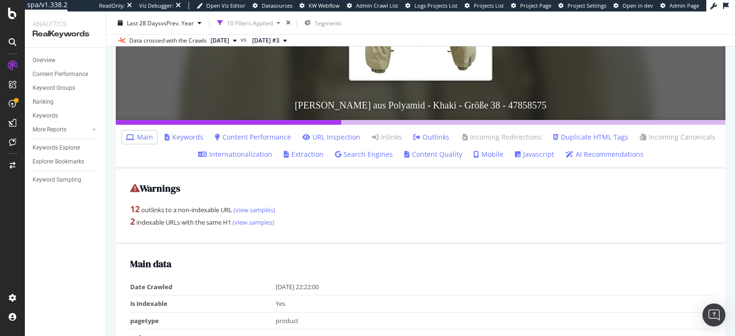
click at [268, 139] on link "Content Performance" at bounding box center [253, 137] width 76 height 10
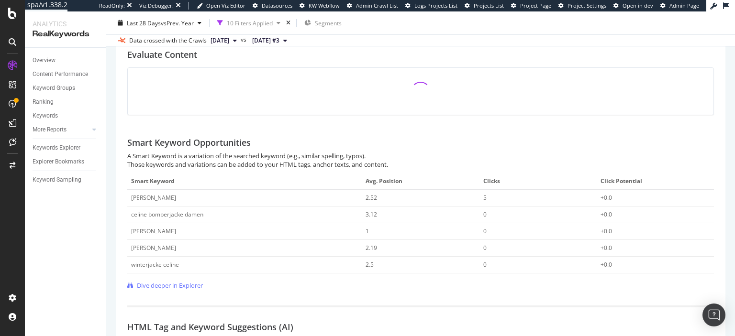
scroll to position [387, 0]
click at [165, 231] on div "[PERSON_NAME]" at bounding box center [153, 230] width 45 height 9
click at [208, 228] on div "[PERSON_NAME]" at bounding box center [244, 230] width 227 height 9
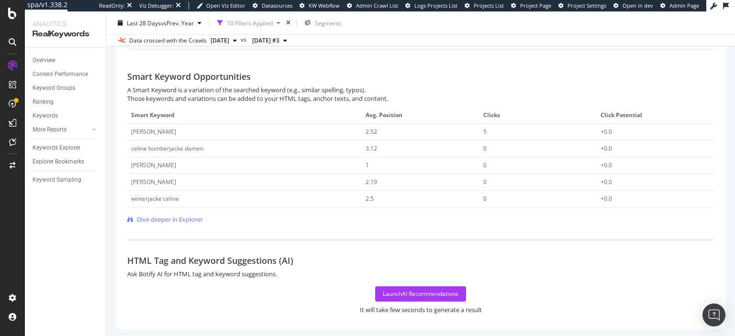
scroll to position [463, 0]
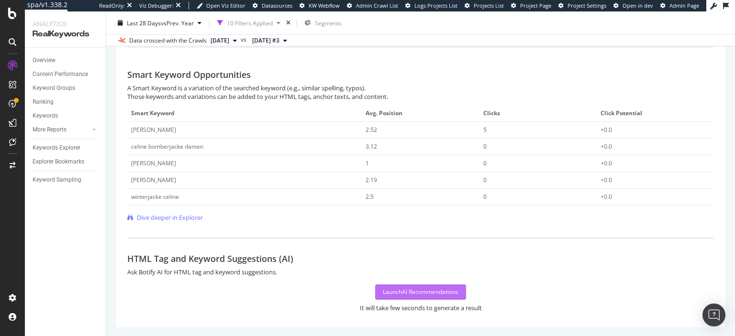
click at [398, 288] on div "Launch AI Recommendations" at bounding box center [421, 292] width 76 height 8
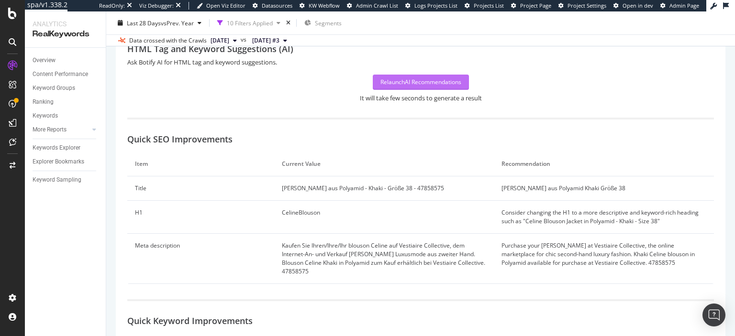
scroll to position [681, 0]
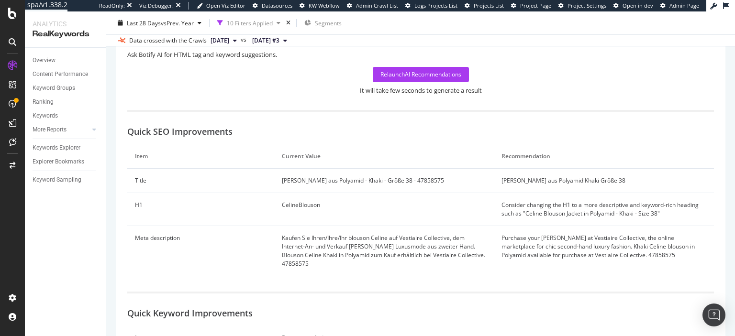
click at [378, 180] on td "[PERSON_NAME] aus Polyamid - Khaki - Größe 38 - 47858575" at bounding box center [384, 181] width 220 height 24
click at [552, 182] on td "[PERSON_NAME] aus Polyamid Khaki Größe 38" at bounding box center [604, 181] width 220 height 24
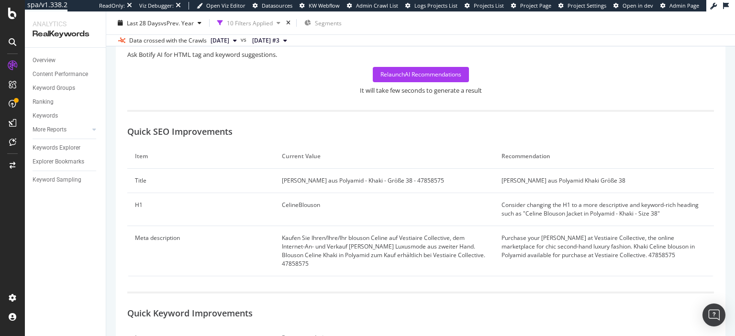
click at [552, 182] on td "[PERSON_NAME] aus Polyamid Khaki Größe 38" at bounding box center [604, 181] width 220 height 24
click at [302, 196] on td "CelineBlouson" at bounding box center [384, 209] width 220 height 33
drag, startPoint x: 526, startPoint y: 213, endPoint x: 652, endPoint y: 215, distance: 125.8
click at [652, 215] on td "Consider changing the H1 to a more descriptive and keyword-rich heading such as…" at bounding box center [604, 209] width 220 height 33
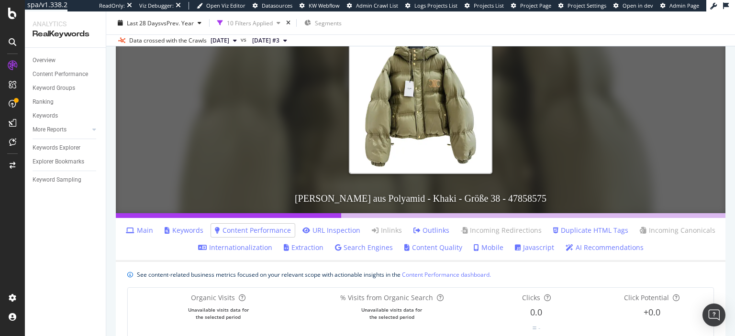
scroll to position [0, 0]
